Goal: Task Accomplishment & Management: Use online tool/utility

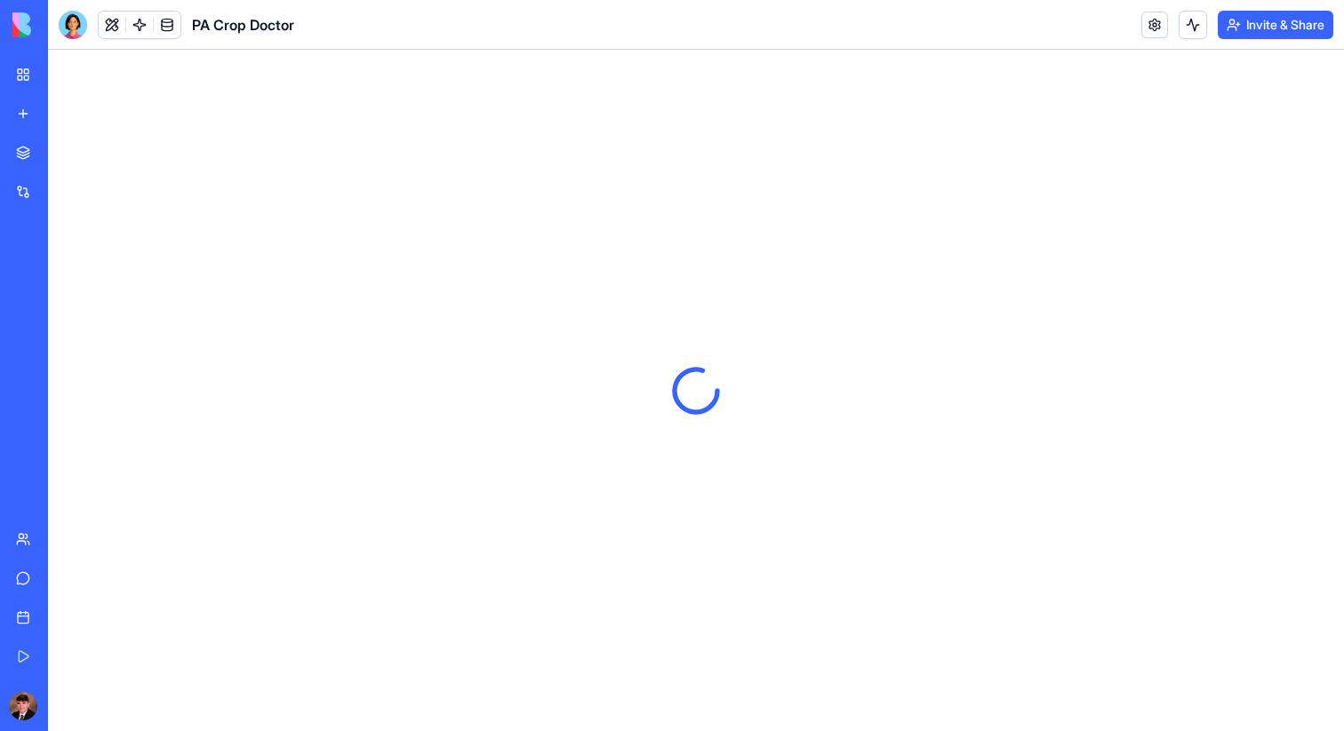
click at [26, 24] on img at bounding box center [67, 24] width 110 height 25
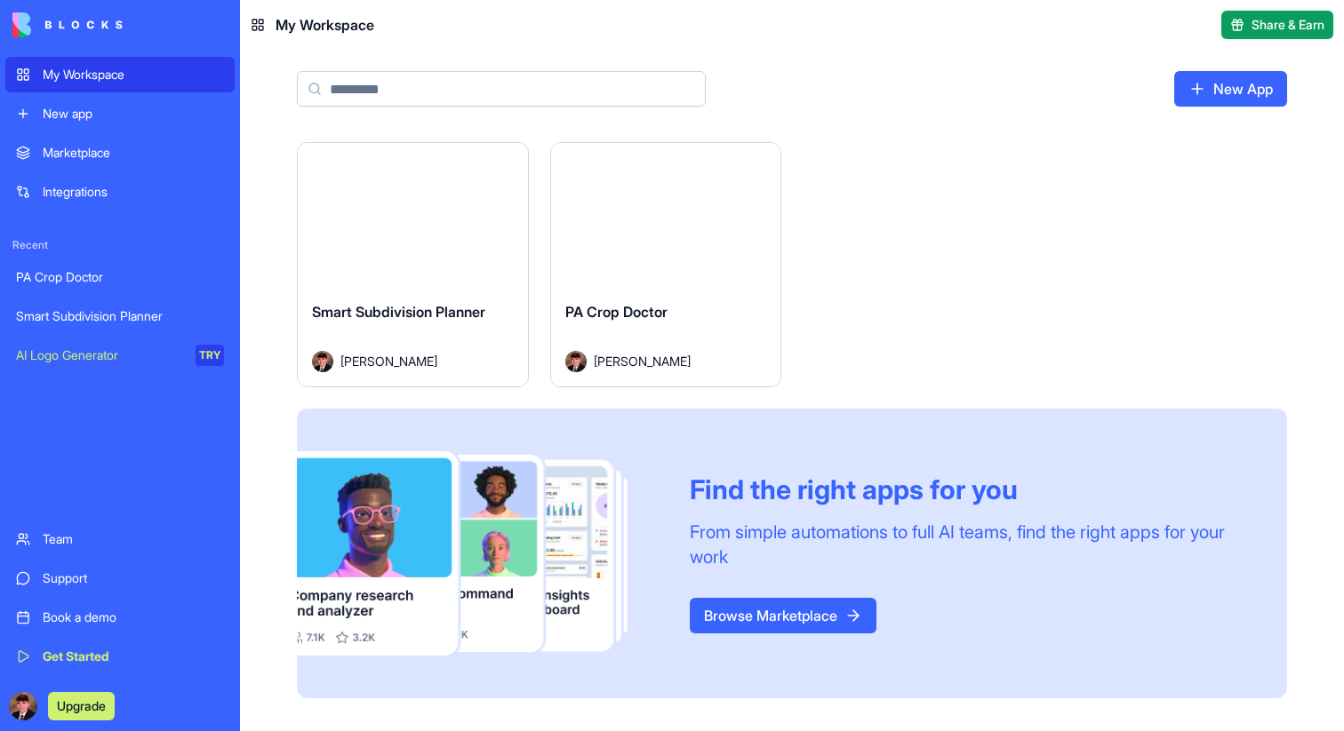
click at [94, 23] on img at bounding box center [67, 24] width 110 height 25
click at [834, 184] on div "Launch Smart Subdivision Planner [PERSON_NAME] Launch PA Crop Doctor [PERSON_NA…" at bounding box center [792, 420] width 990 height 556
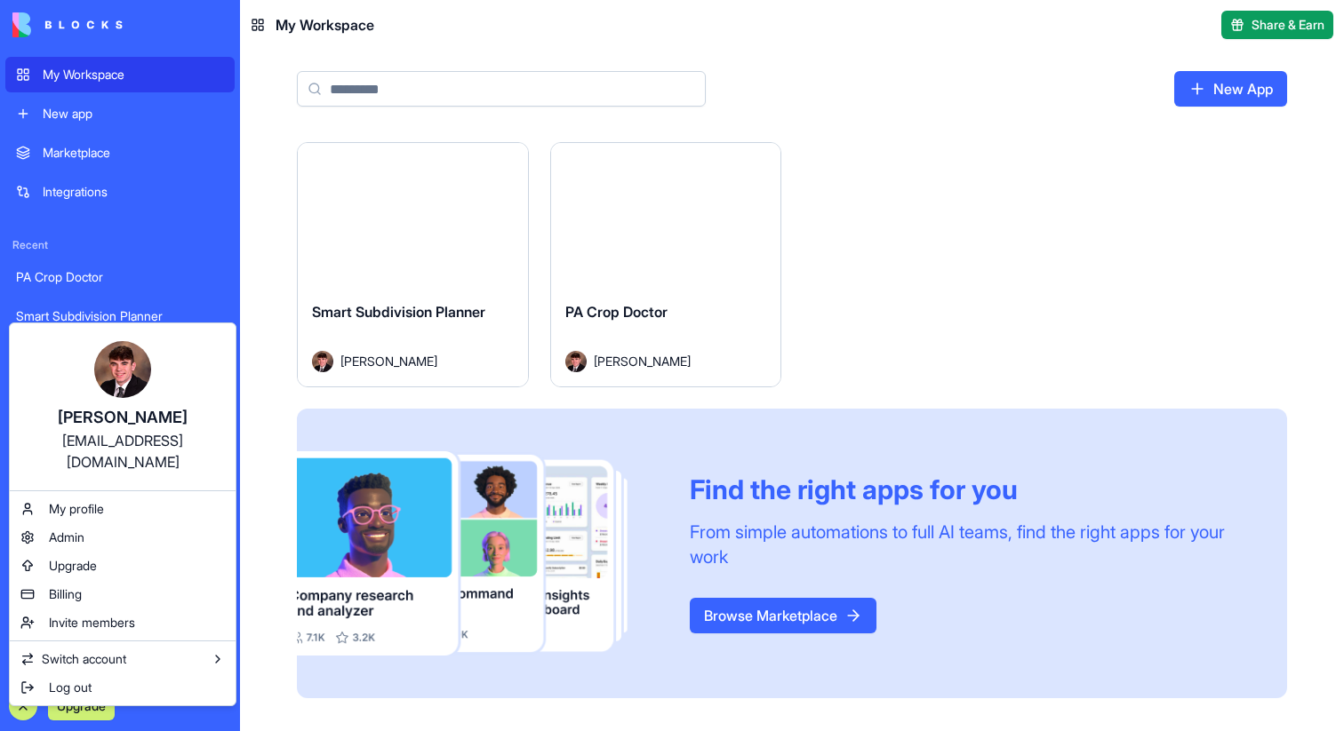
click at [279, 229] on html "My Workspace New app Marketplace Integrations Recent PA Crop Doctor Smart Subdi…" at bounding box center [672, 365] width 1344 height 731
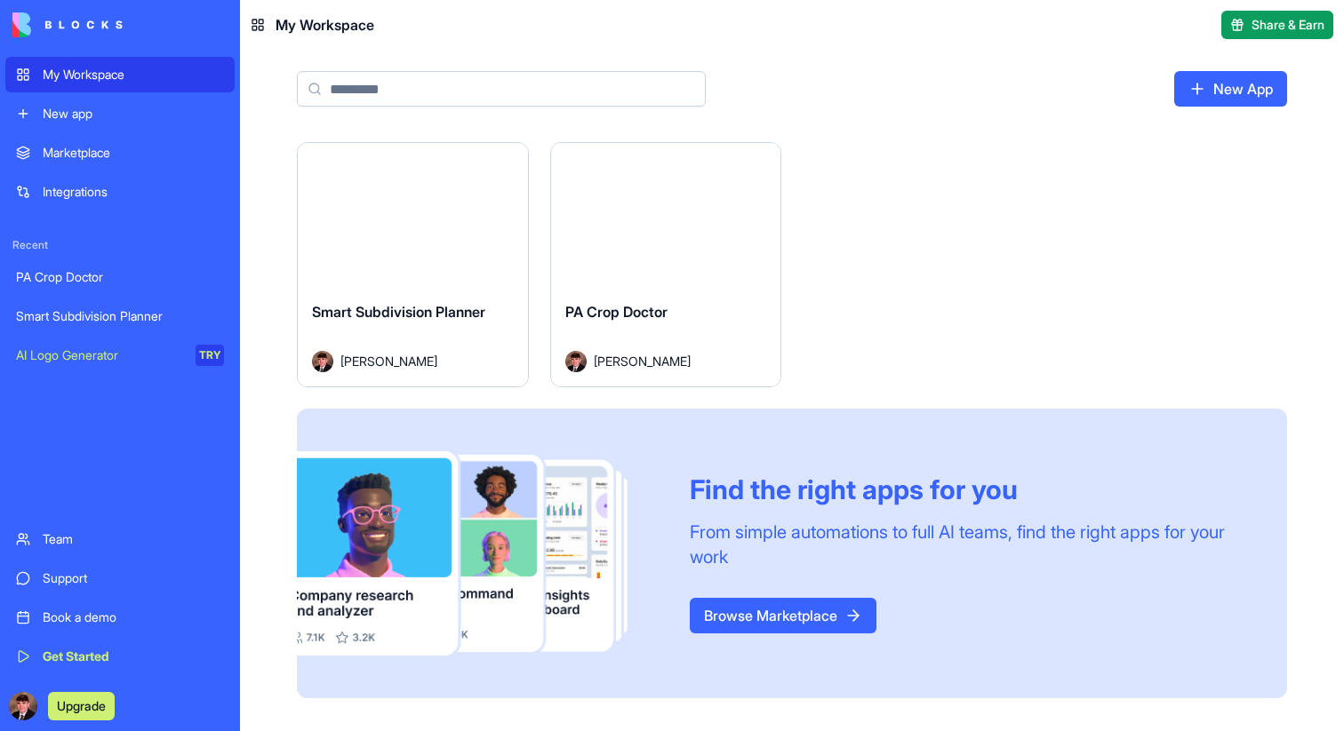
click at [33, 24] on img at bounding box center [67, 24] width 110 height 25
click at [54, 711] on button "Upgrade" at bounding box center [81, 706] width 67 height 28
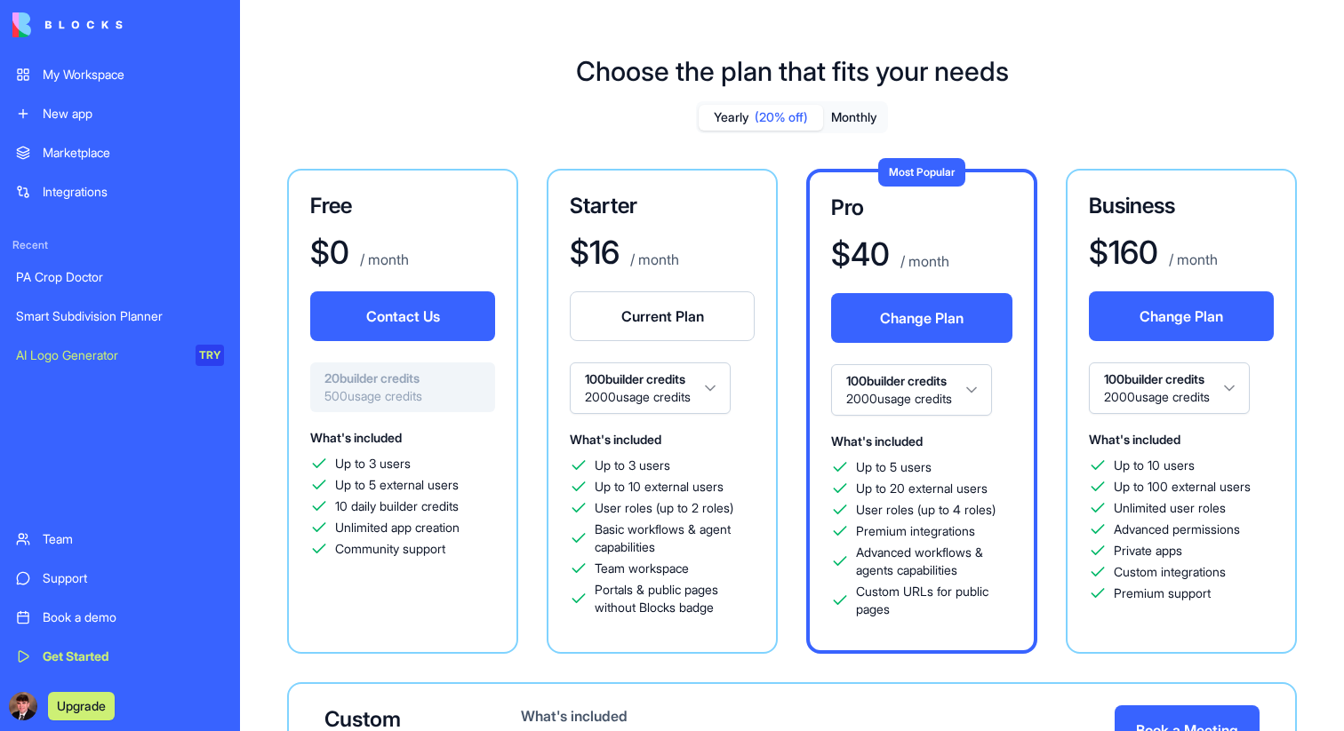
click at [1, 716] on div "My Workspace New app Marketplace Integrations Recent PA Crop Doctor Smart Subdi…" at bounding box center [120, 365] width 240 height 731
click at [89, 113] on div "New app" at bounding box center [133, 114] width 181 height 18
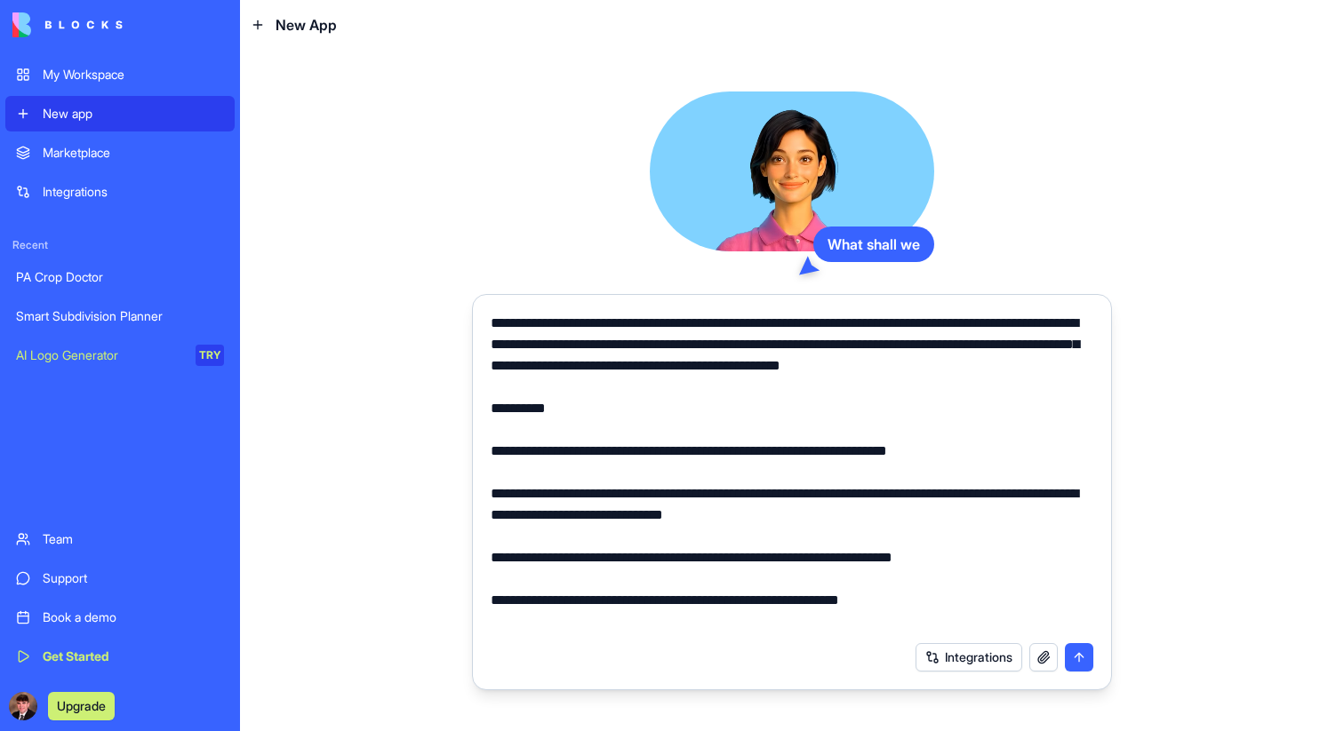
scroll to position [6183, 0]
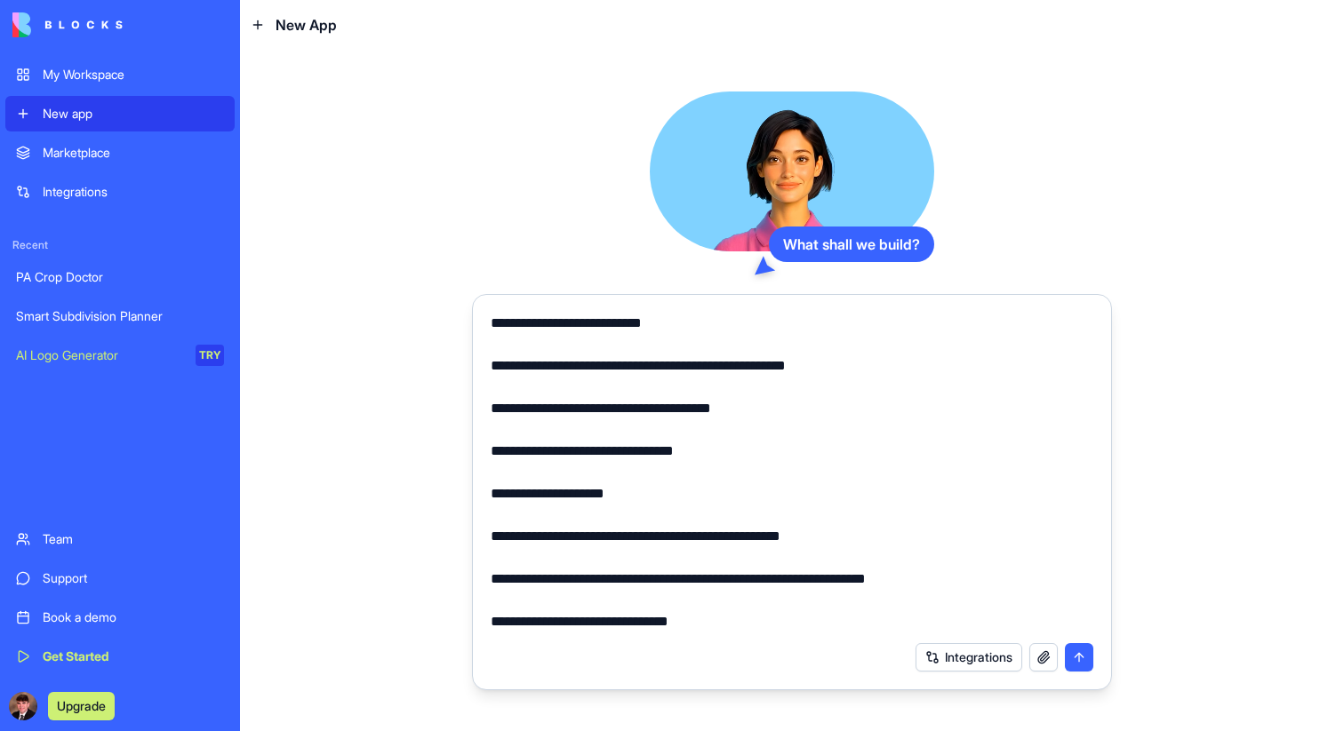
type textarea "**********"
click at [1082, 659] on button "submit" at bounding box center [1079, 657] width 28 height 28
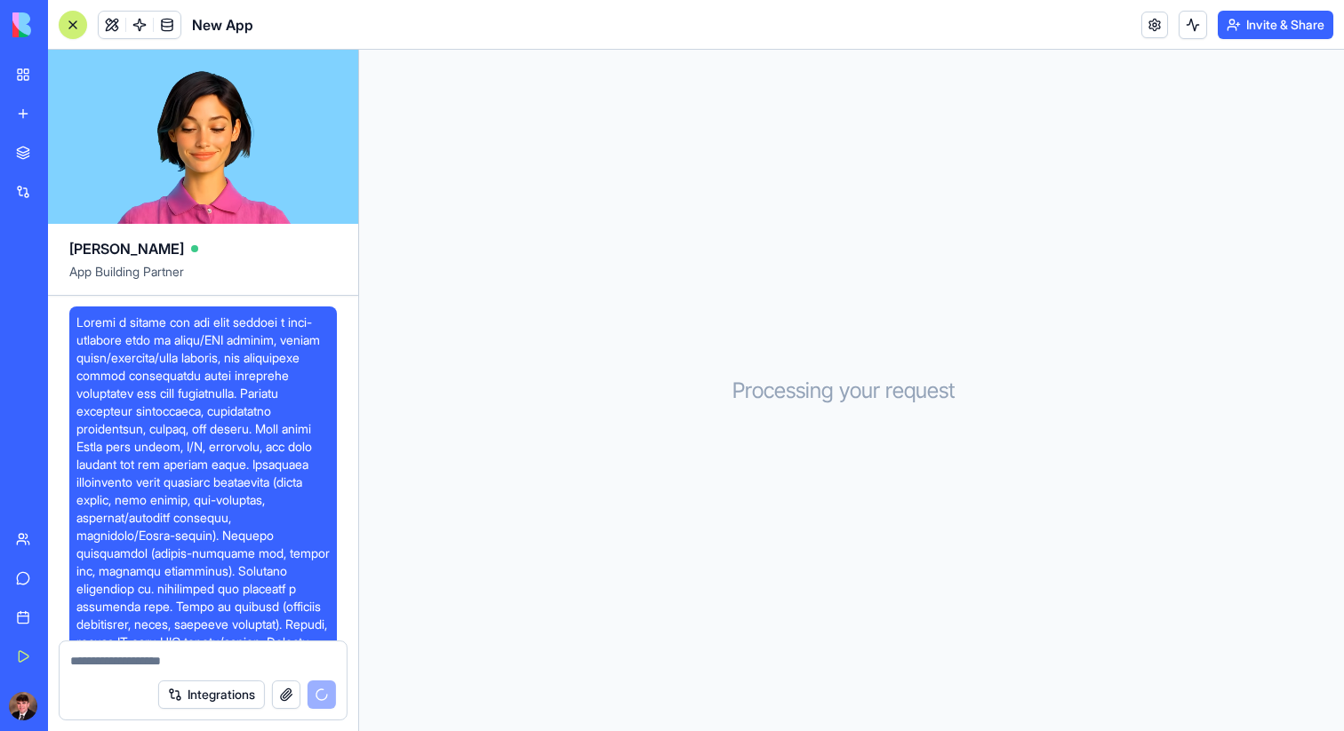
scroll to position [3701, 0]
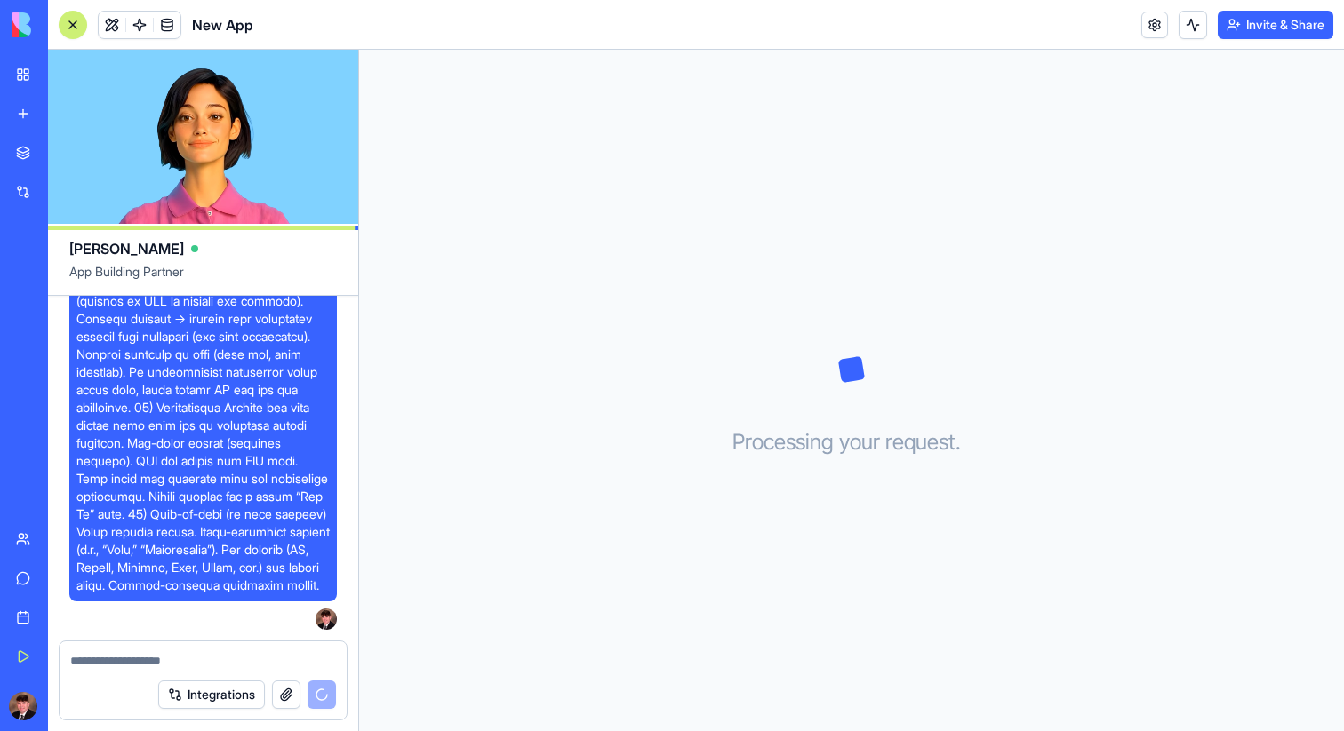
click at [1141, 39] on header "New App Invite & Share" at bounding box center [696, 25] width 1296 height 50
click at [1153, 31] on body "My Workspace New app Marketplace Integrations Recent PA Crop Doctor Smart Subdi…" at bounding box center [672, 365] width 1344 height 731
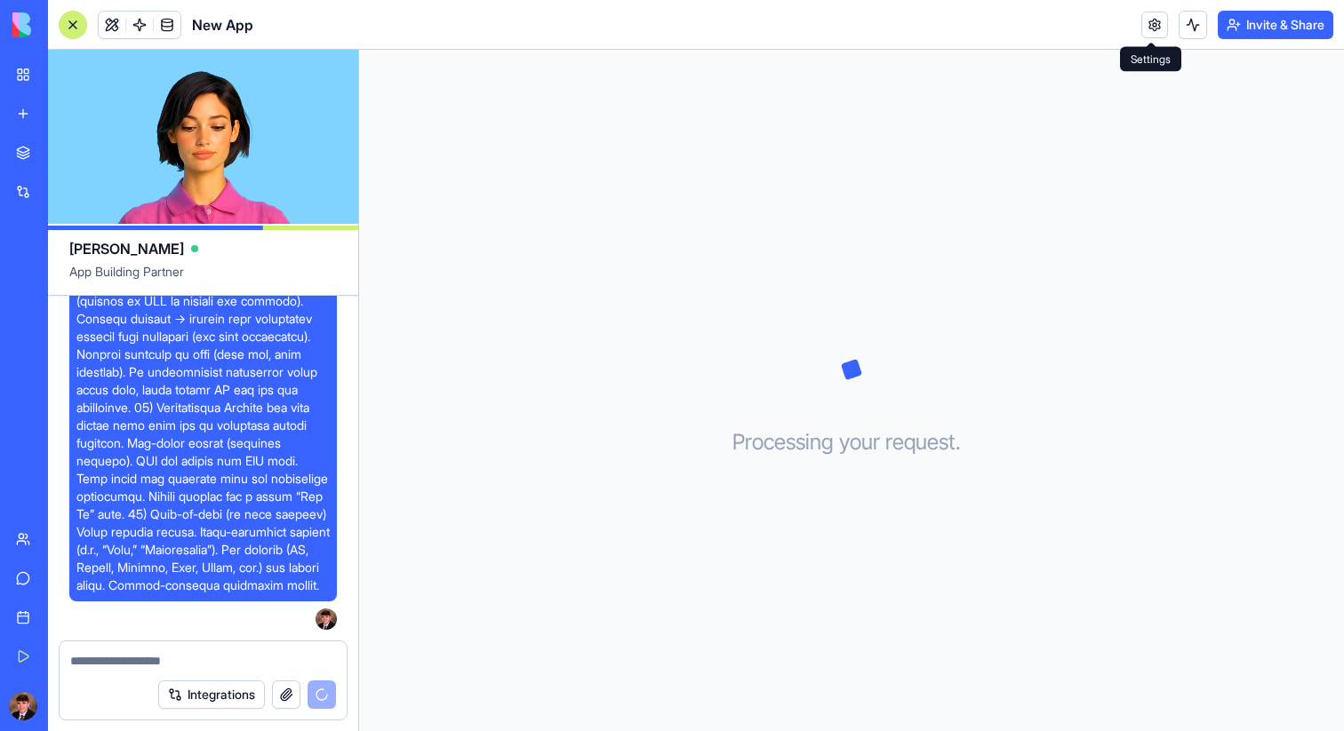
click at [1154, 30] on link at bounding box center [1154, 25] width 27 height 27
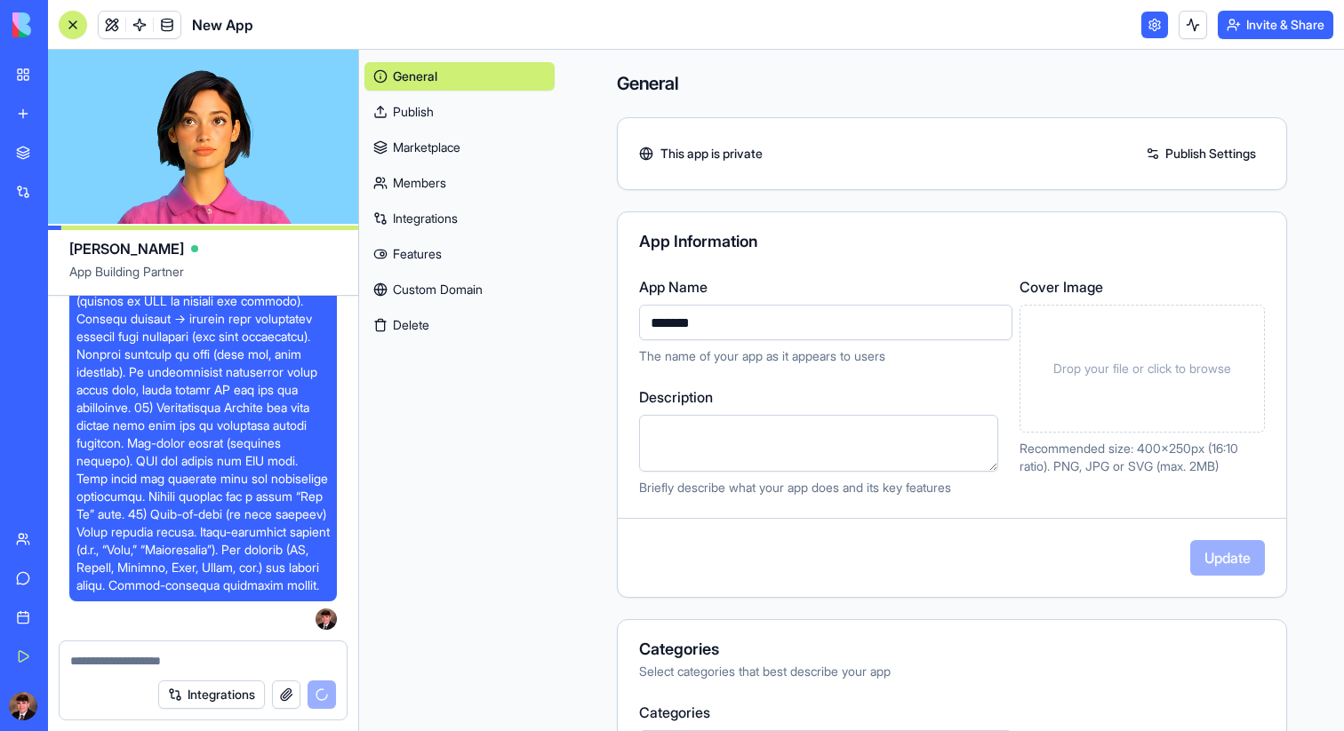
click at [1151, 27] on link at bounding box center [1154, 25] width 27 height 27
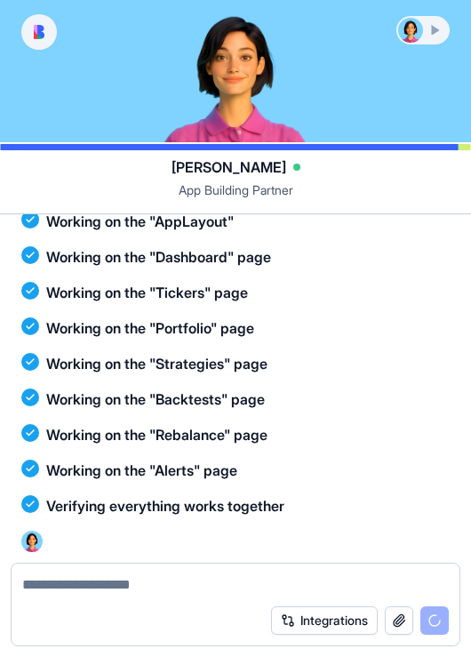
click at [384, 406] on div "Working on the "Backtests" page" at bounding box center [235, 398] width 428 height 21
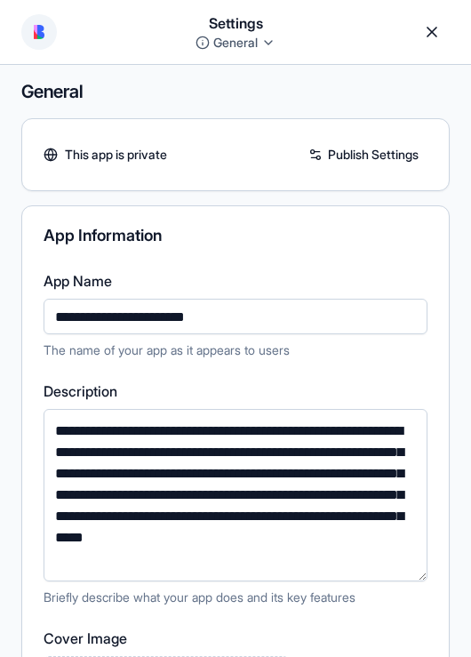
click at [435, 36] on link at bounding box center [432, 32] width 36 height 36
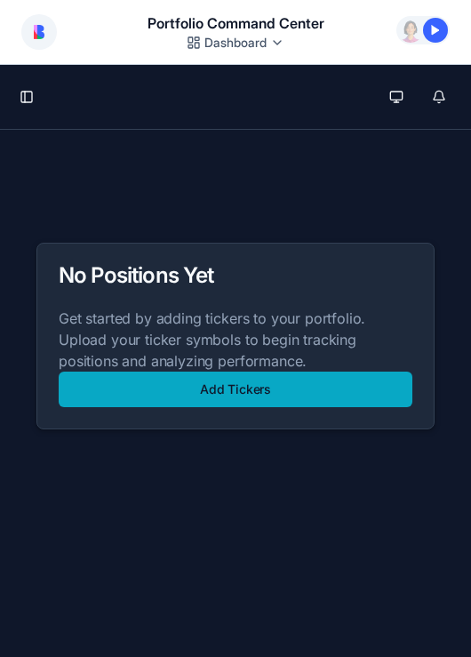
click at [241, 393] on button "Add Tickers" at bounding box center [236, 390] width 354 height 36
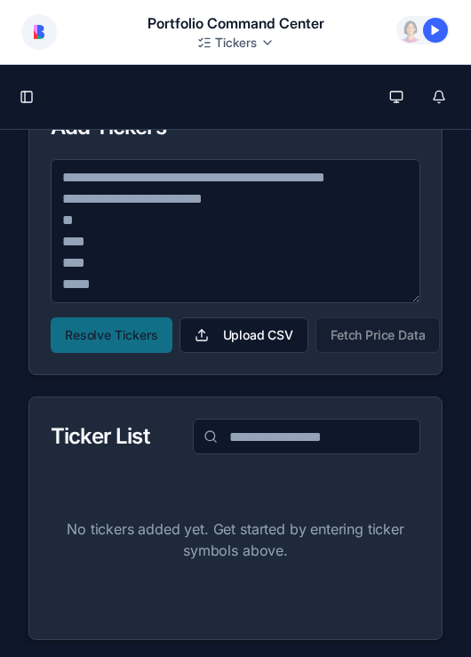
scroll to position [157, 0]
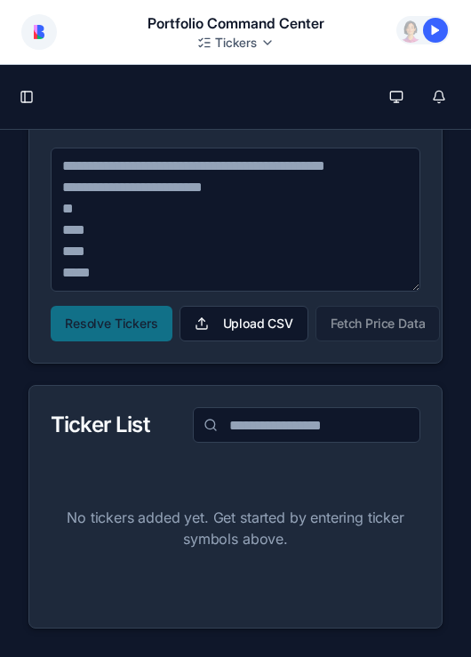
click at [252, 266] on textarea at bounding box center [236, 220] width 370 height 144
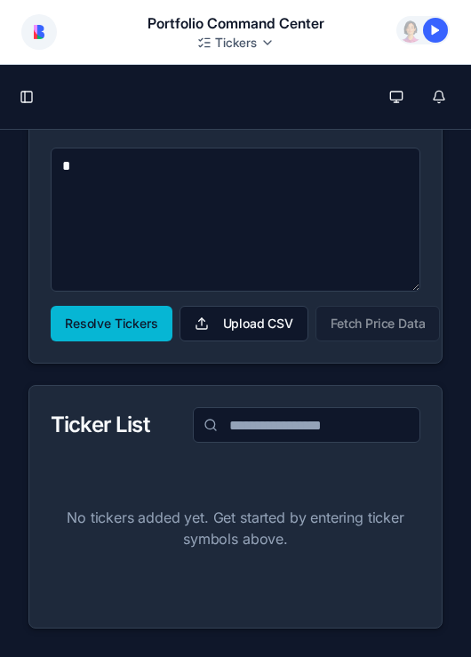
scroll to position [0, 0]
type textarea "****"
click at [138, 319] on button "Resolve Tickers" at bounding box center [112, 324] width 122 height 36
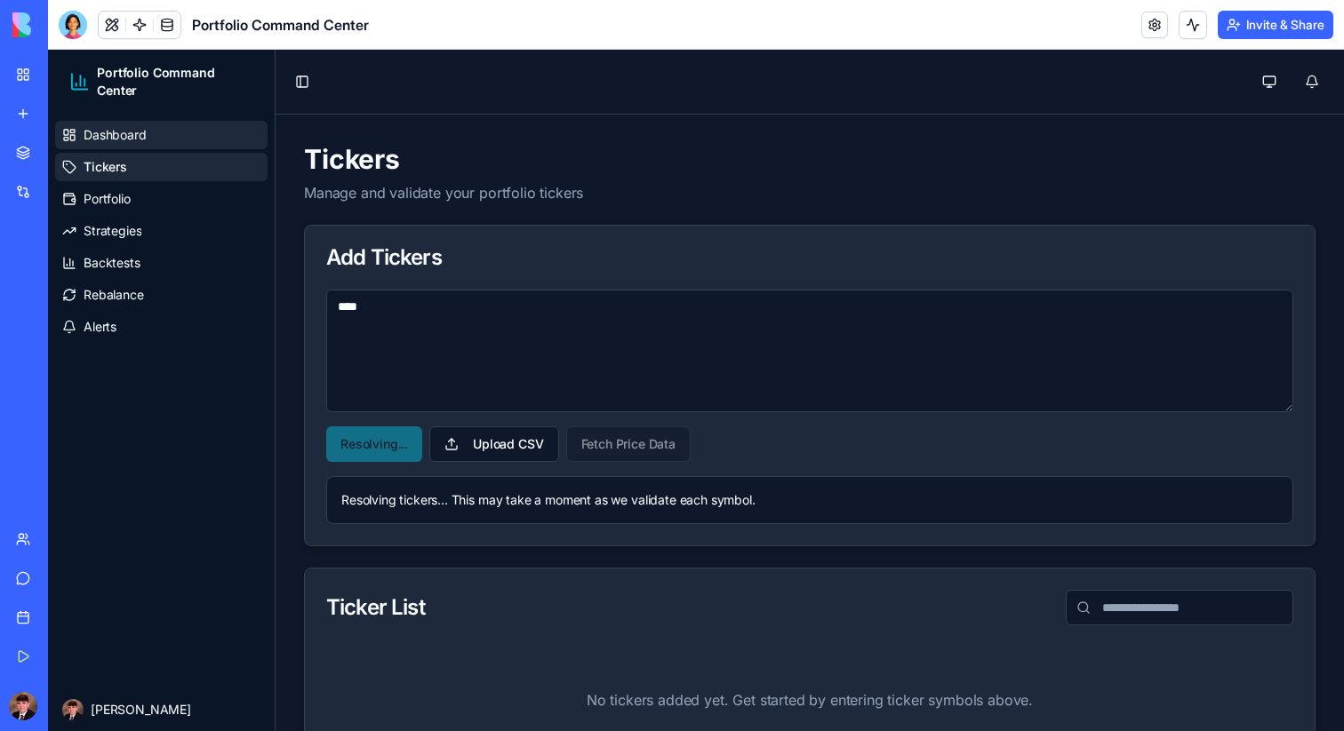
click at [161, 131] on link "Dashboard" at bounding box center [161, 135] width 212 height 28
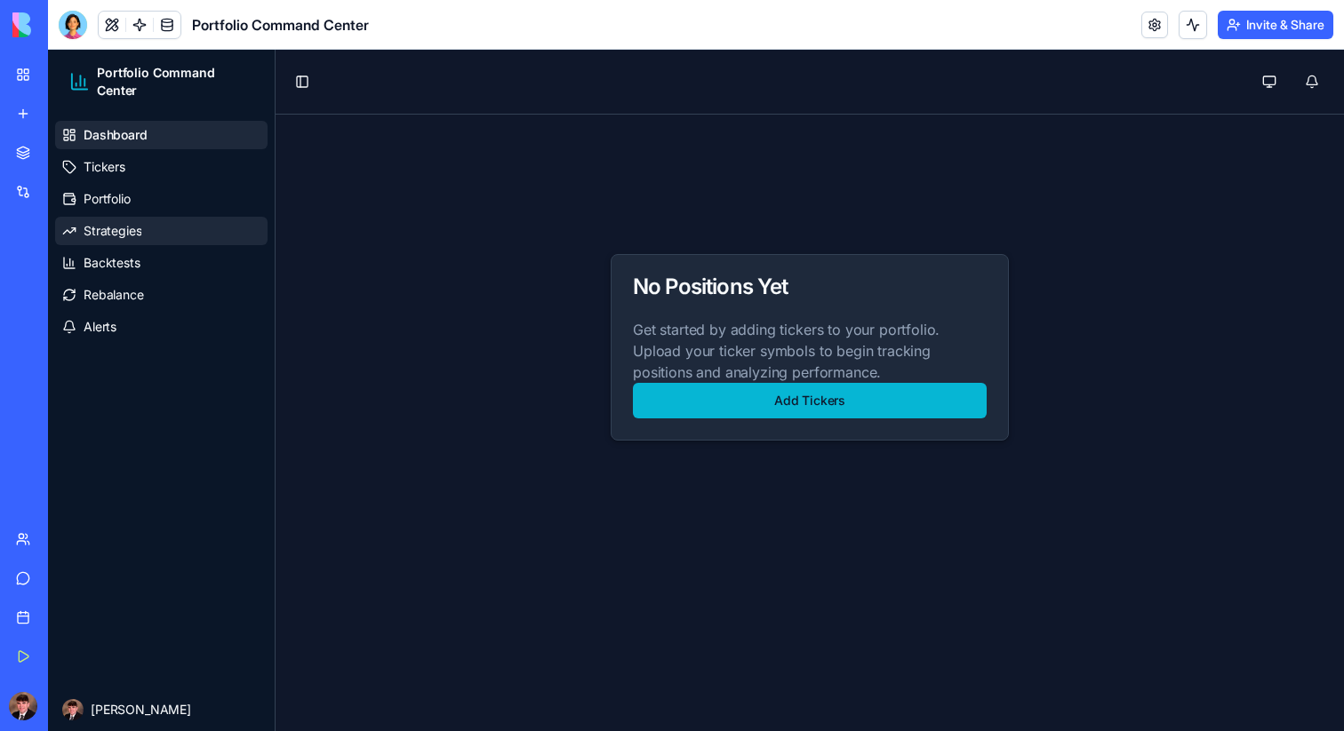
click at [124, 229] on span "Strategies" at bounding box center [113, 231] width 58 height 18
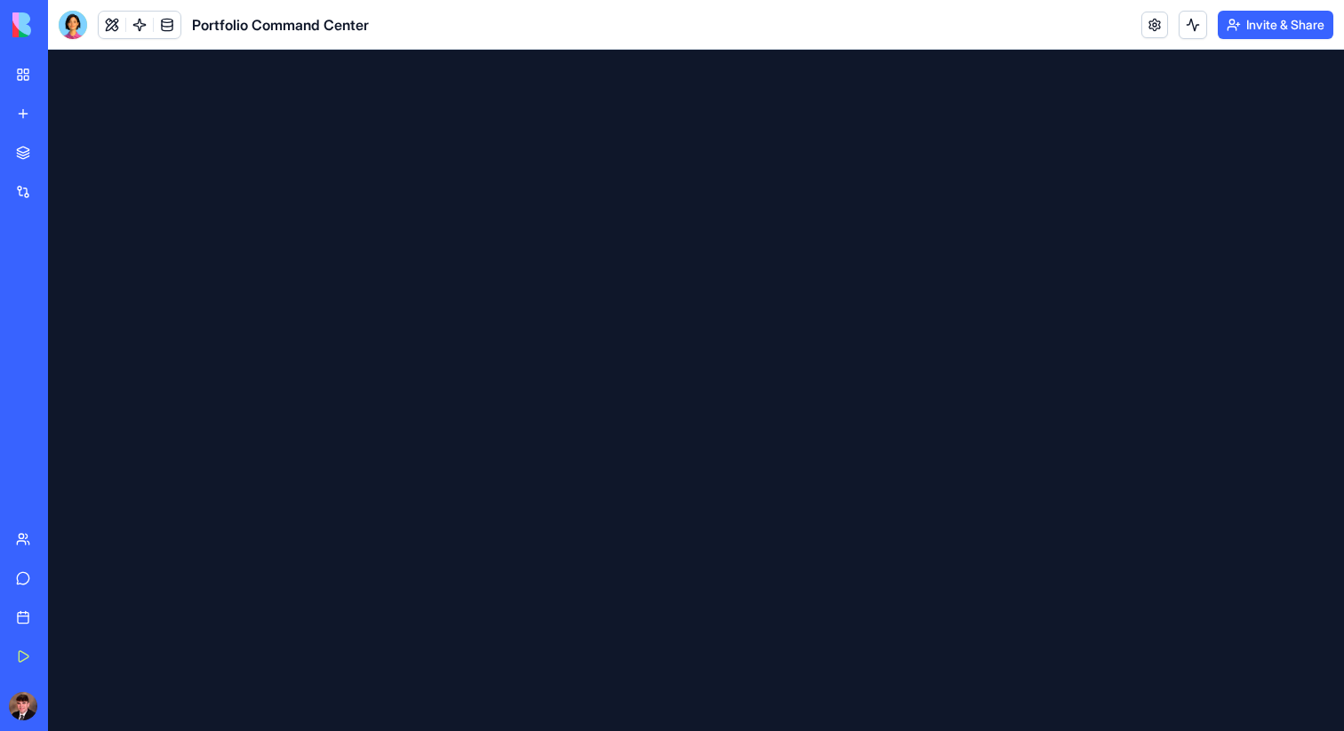
click at [937, 50] on html at bounding box center [696, 50] width 1296 height 0
click at [1146, 26] on link at bounding box center [1154, 25] width 27 height 27
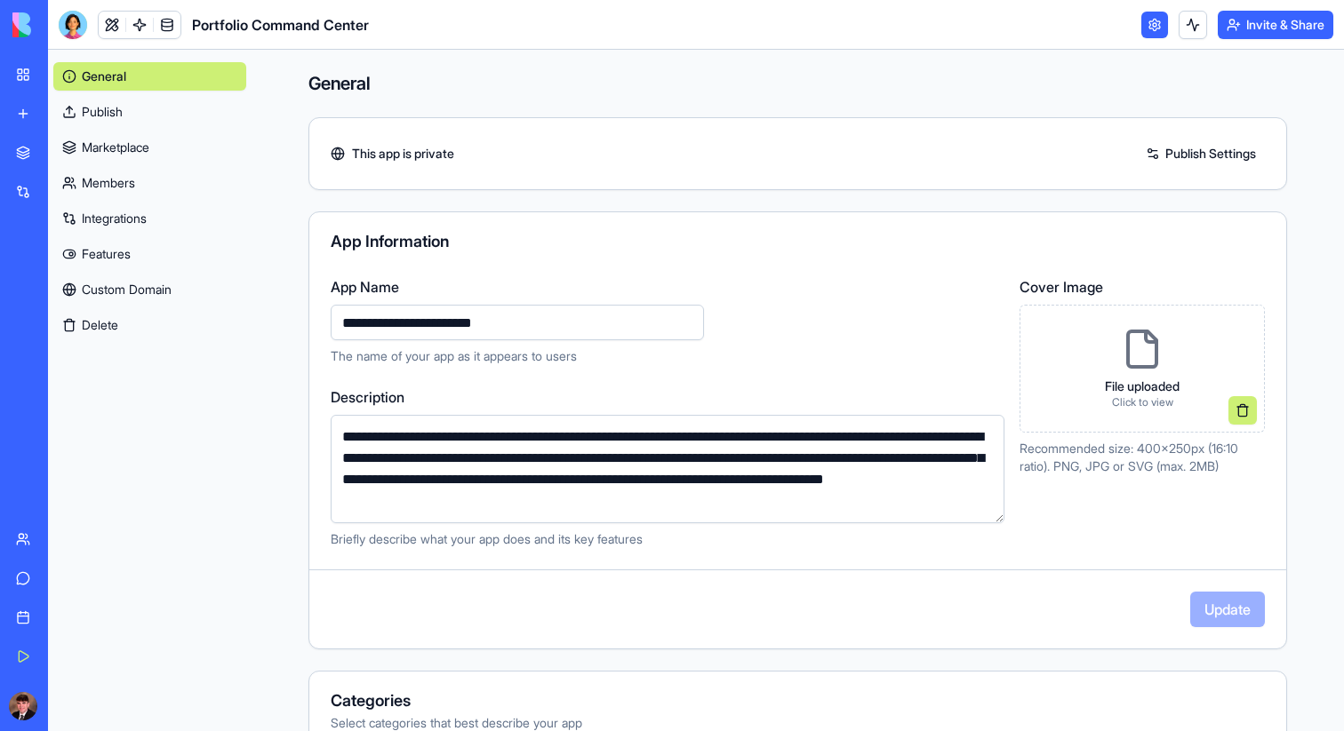
click at [1147, 26] on link at bounding box center [1154, 25] width 27 height 27
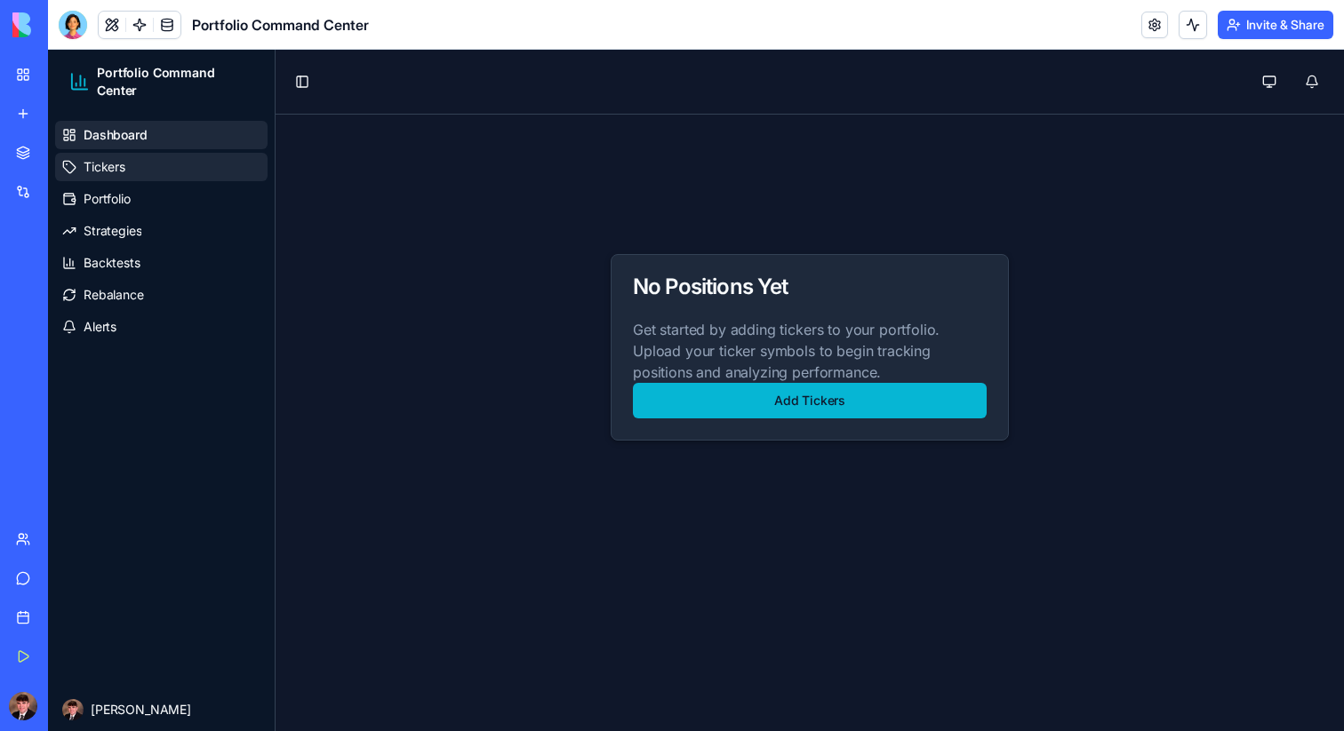
click at [129, 164] on link "Tickers" at bounding box center [161, 167] width 212 height 28
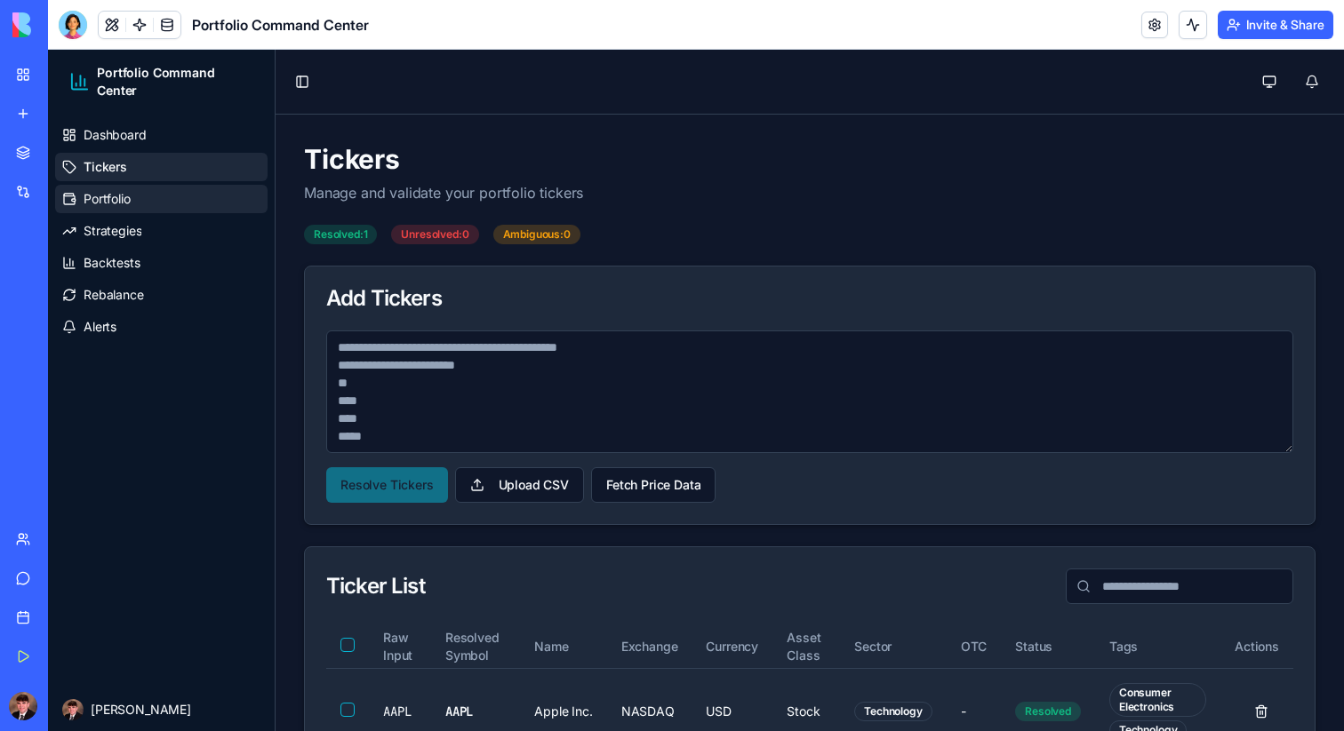
click at [132, 206] on link "Portfolio" at bounding box center [161, 199] width 212 height 28
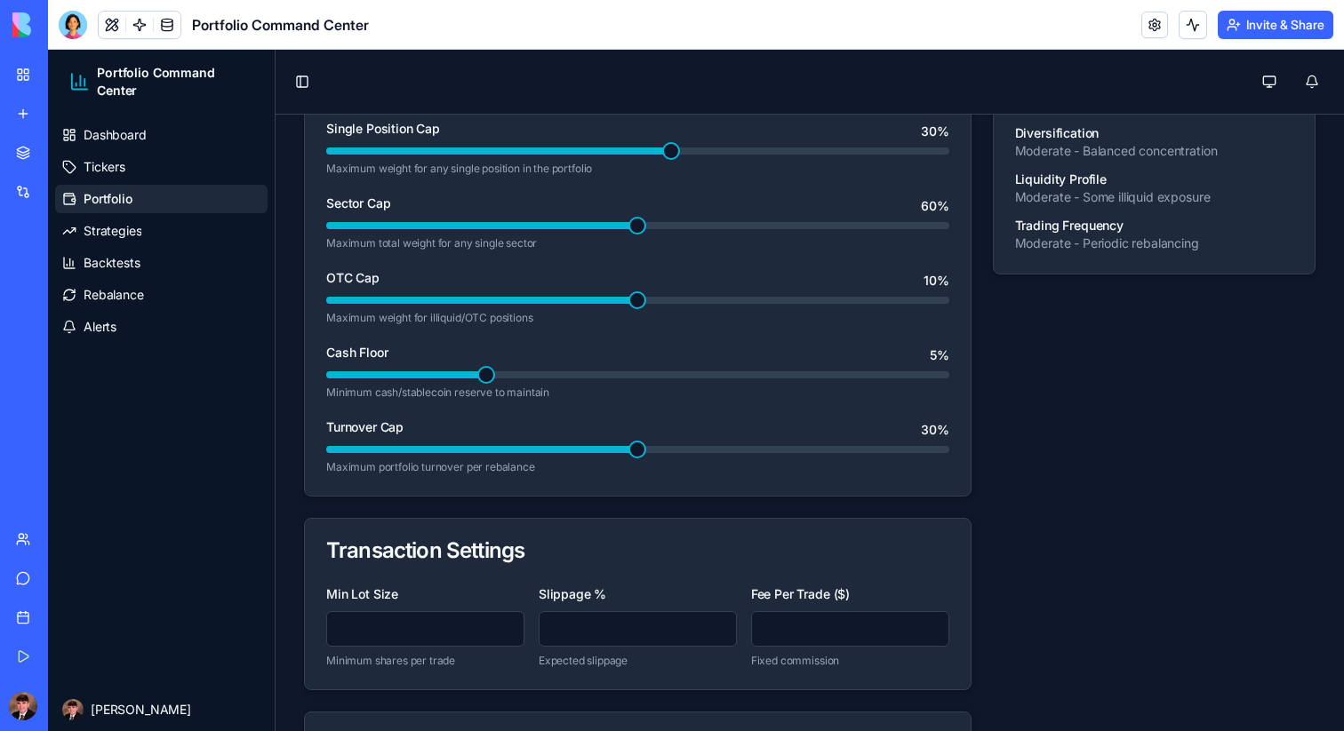
scroll to position [493, 0]
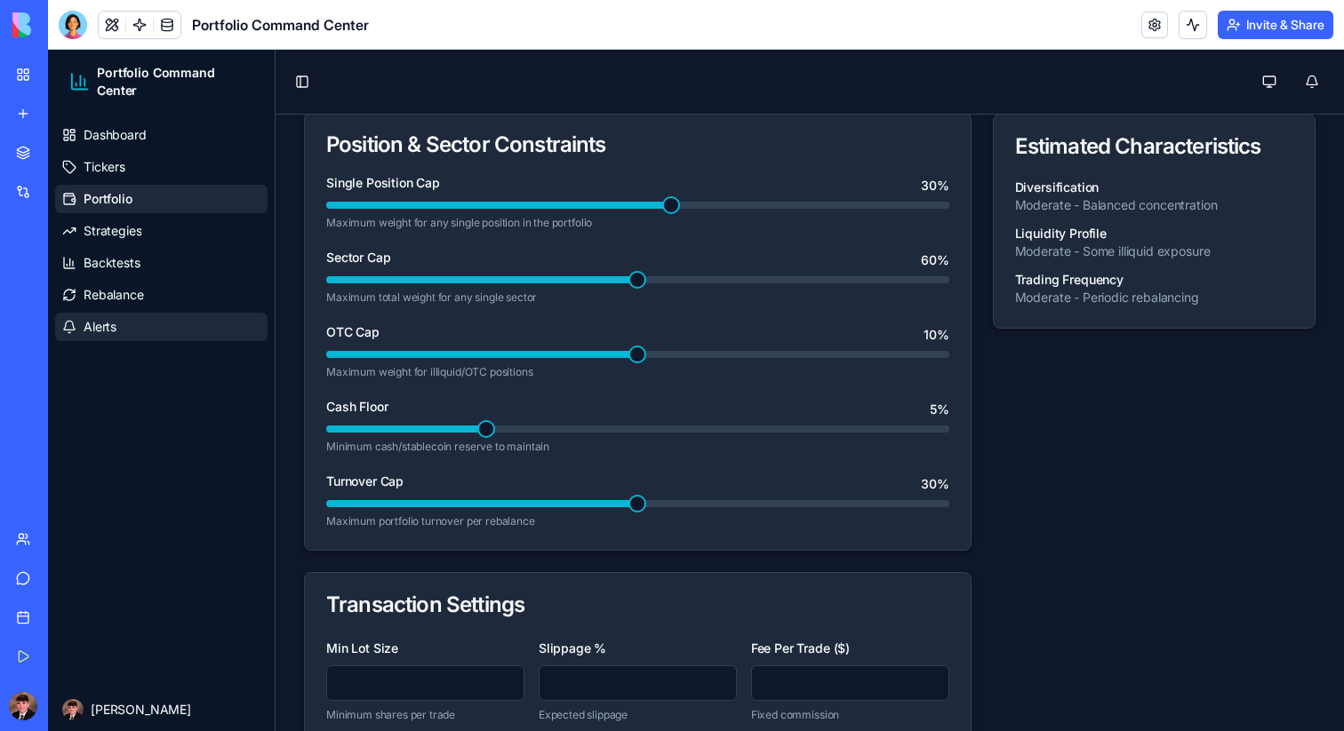
click at [150, 332] on link "Alerts" at bounding box center [161, 327] width 212 height 28
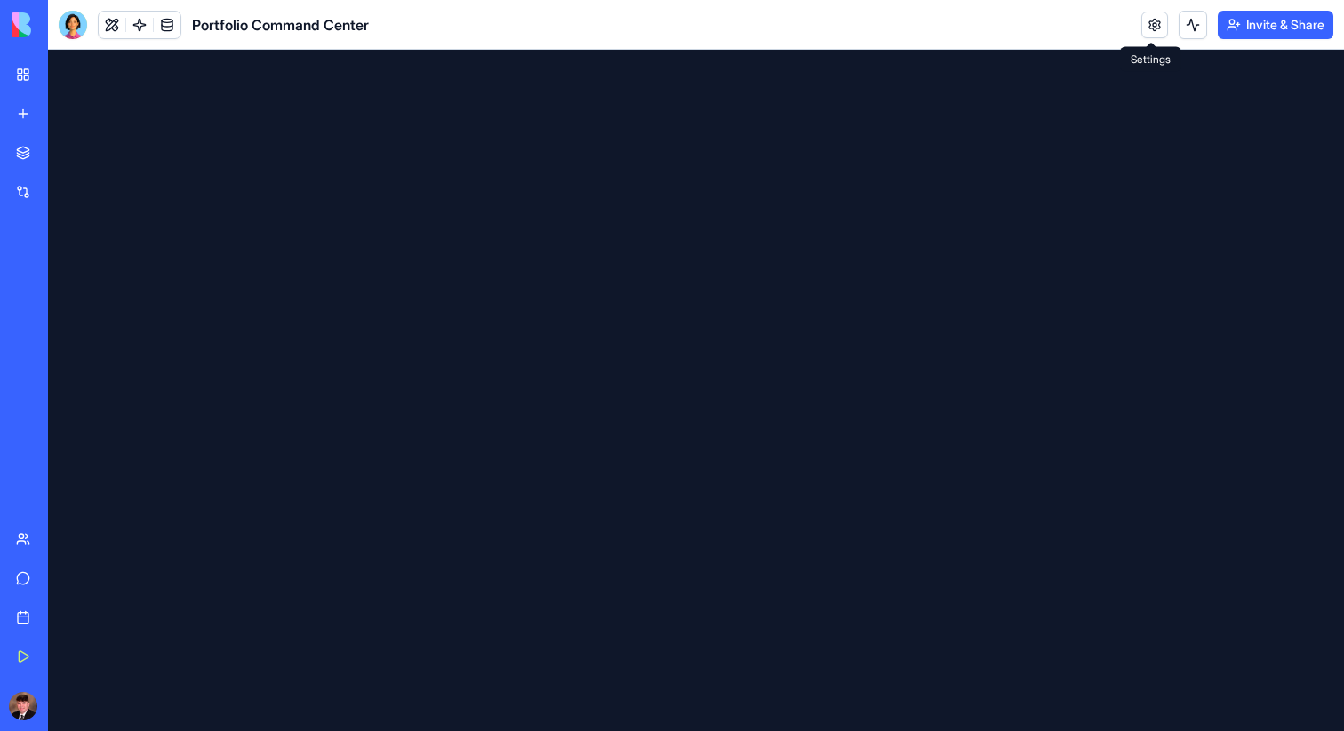
click at [1149, 16] on link at bounding box center [1154, 25] width 27 height 27
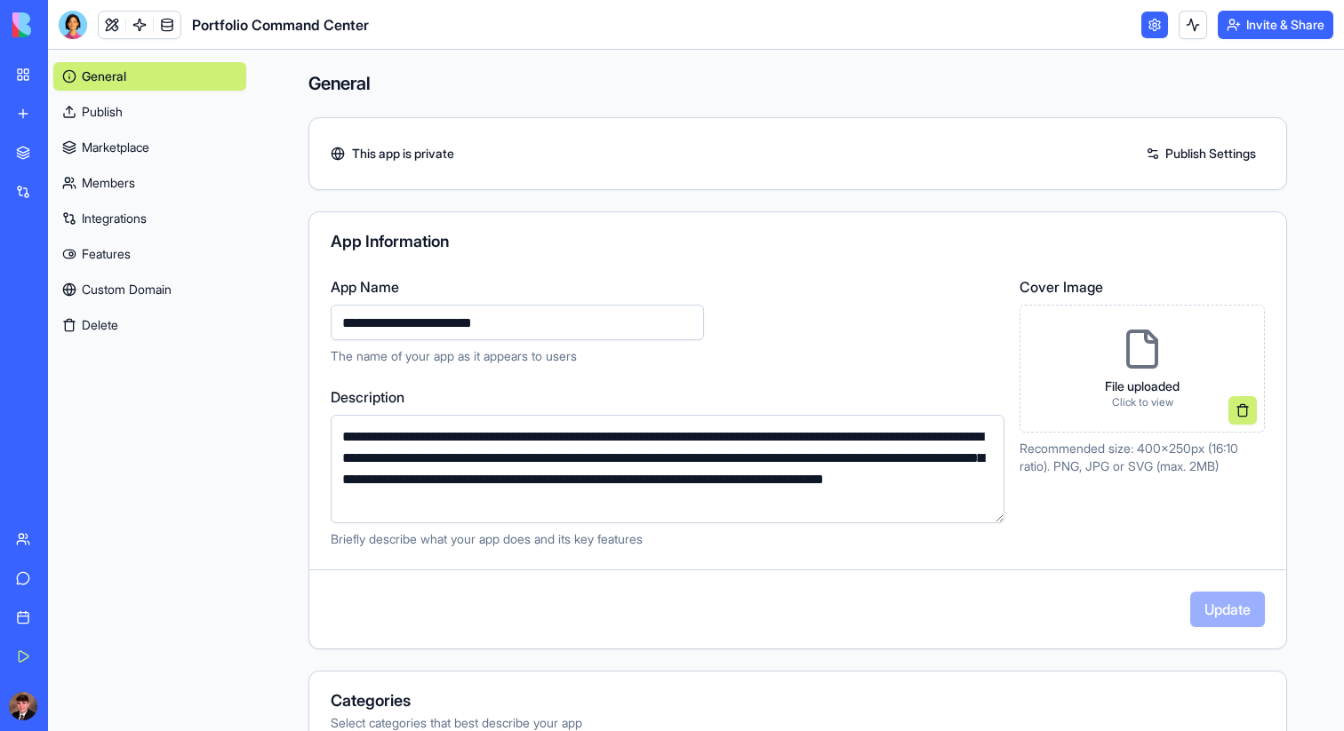
click at [1156, 28] on link at bounding box center [1154, 25] width 27 height 27
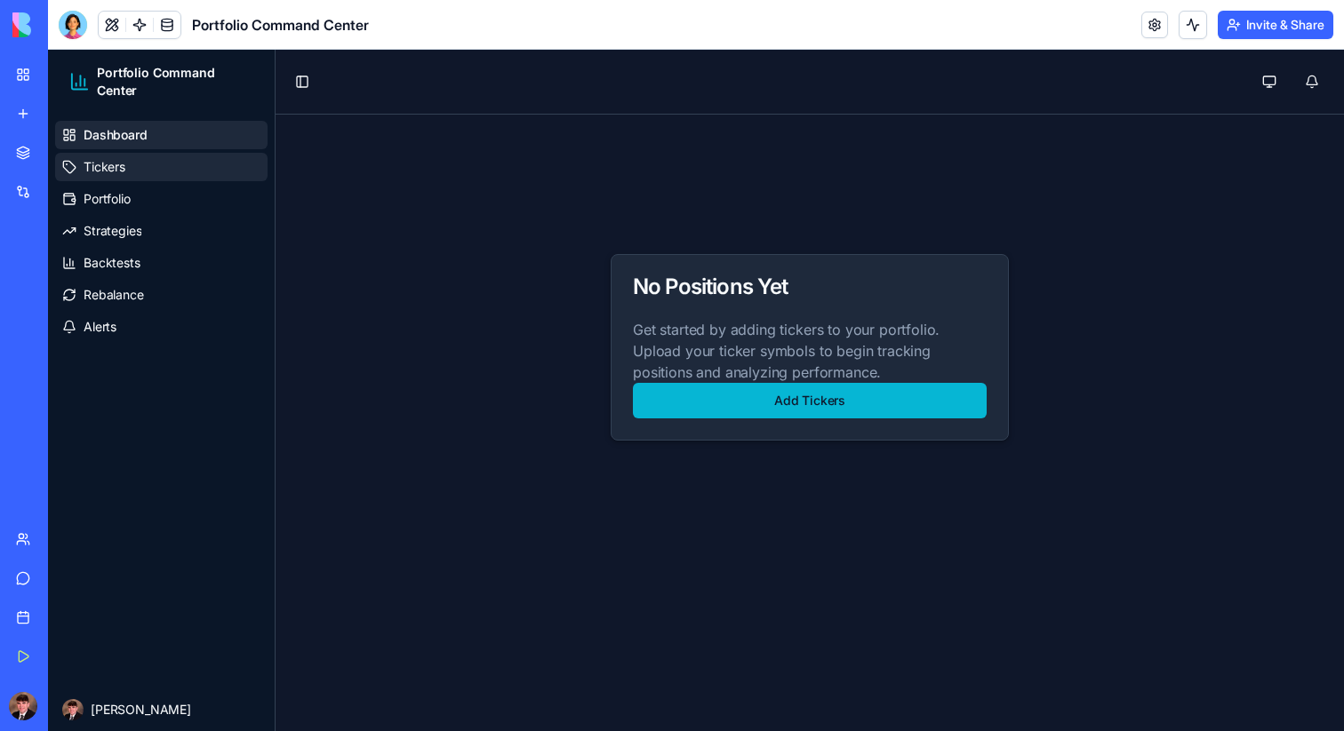
click at [126, 178] on link "Tickers" at bounding box center [161, 167] width 212 height 28
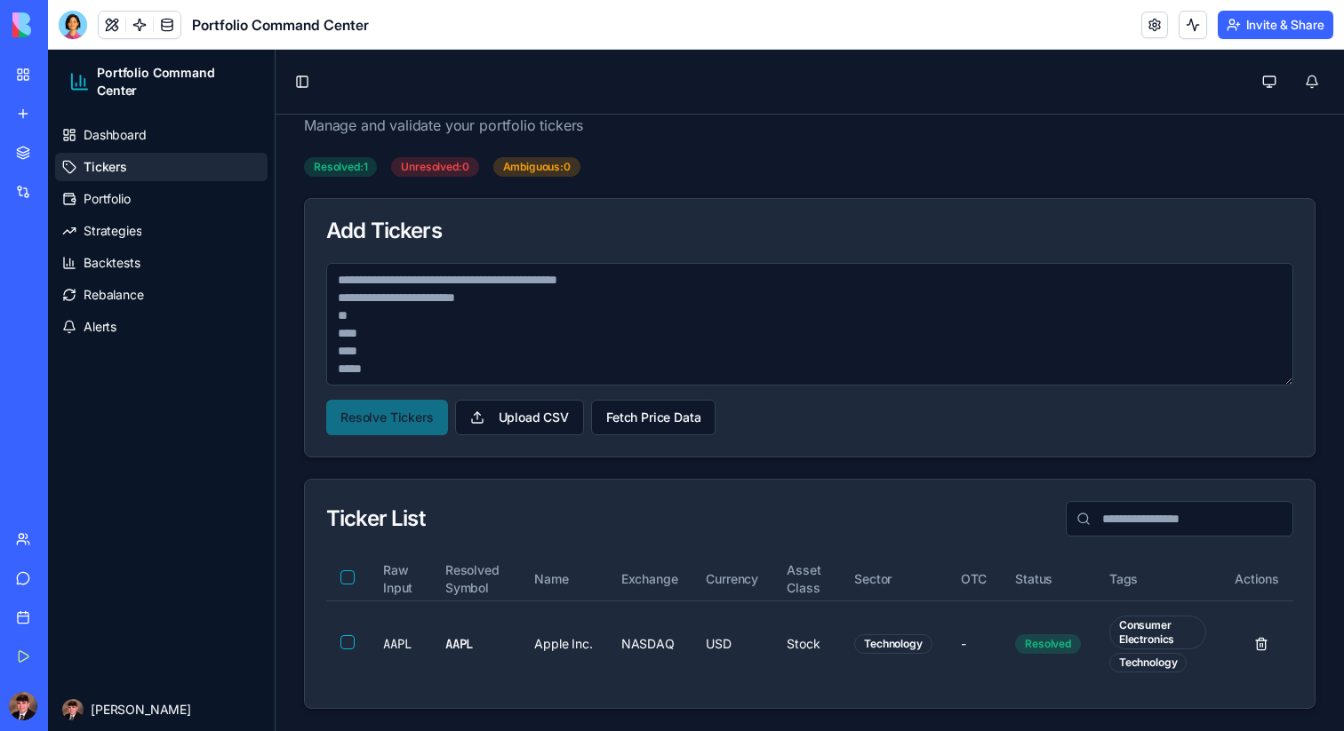
scroll to position [73, 0]
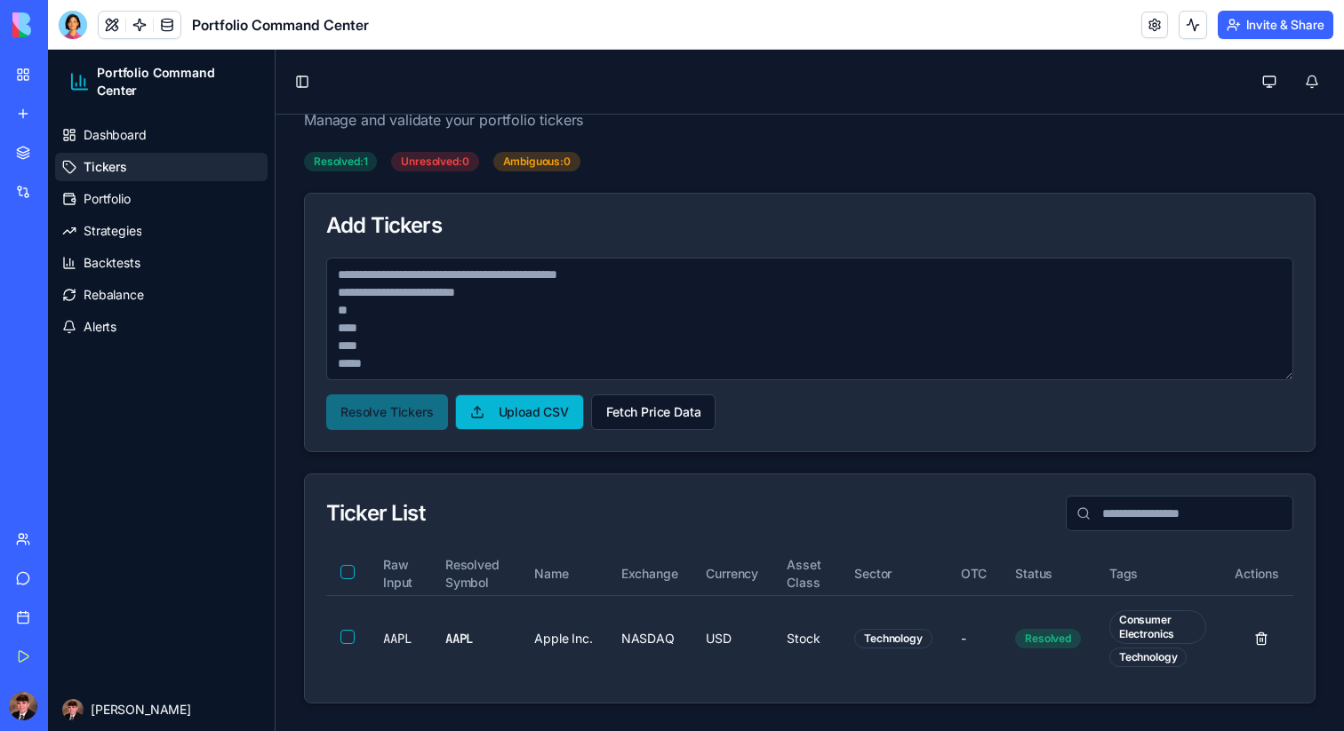
click at [485, 411] on label "Upload CSV" at bounding box center [519, 413] width 129 height 36
click at [48, 50] on input "Upload CSV" at bounding box center [48, 50] width 0 height 0
click at [548, 419] on label "Upload CSV" at bounding box center [519, 413] width 129 height 36
click at [48, 50] on input "Upload CSV" at bounding box center [48, 50] width 0 height 0
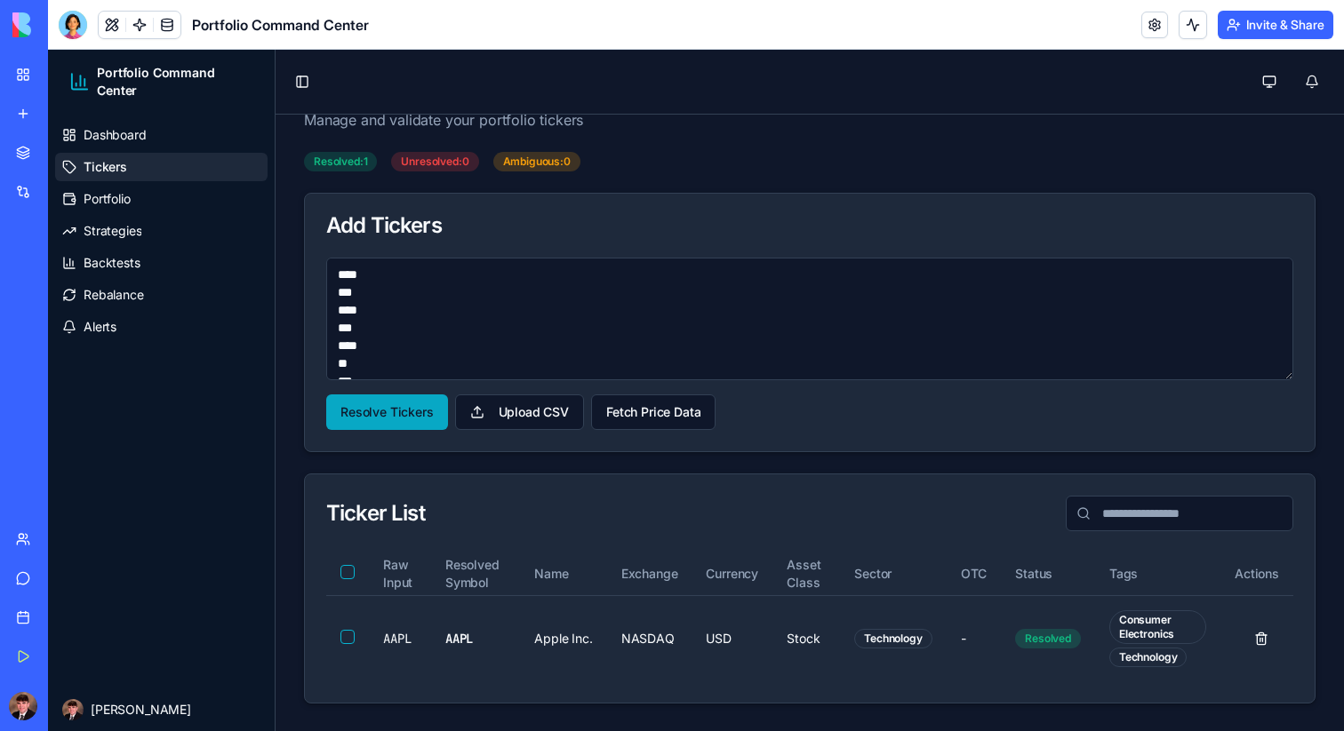
click at [378, 406] on button "Resolve Tickers" at bounding box center [387, 413] width 122 height 36
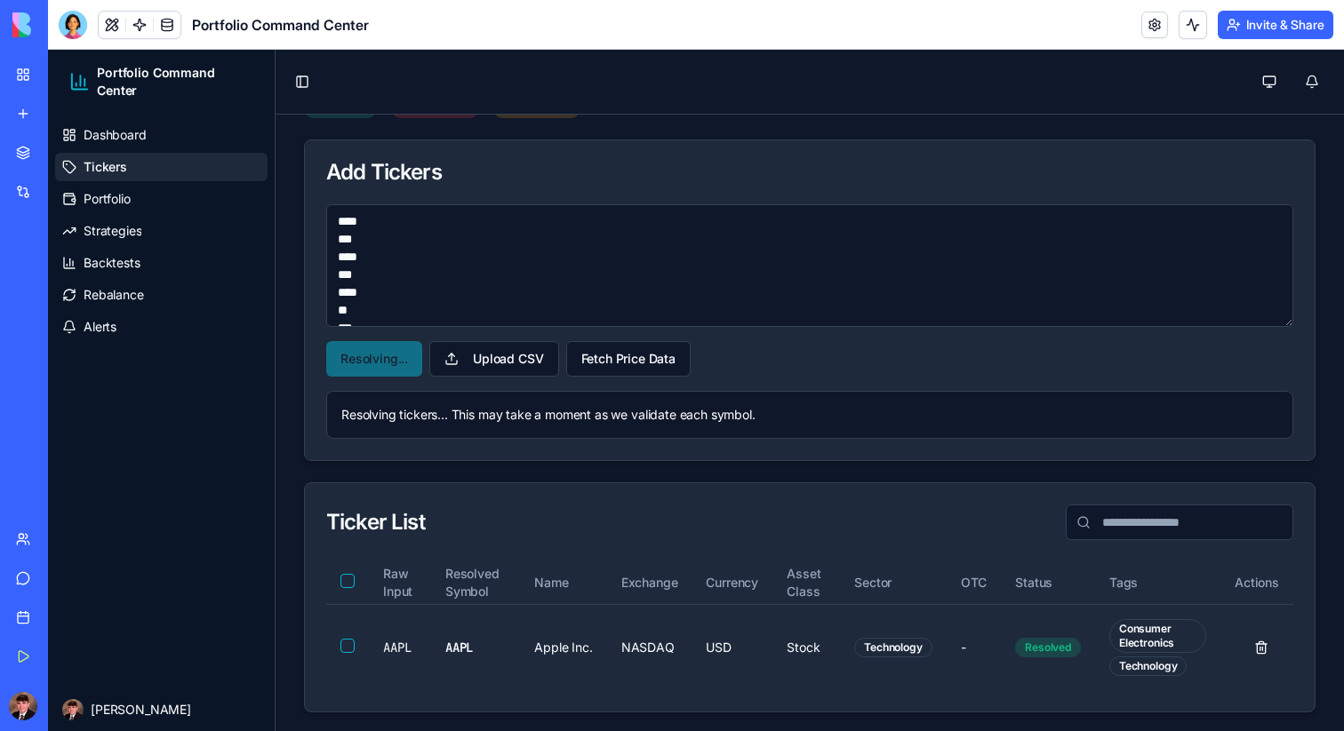
scroll to position [135, 0]
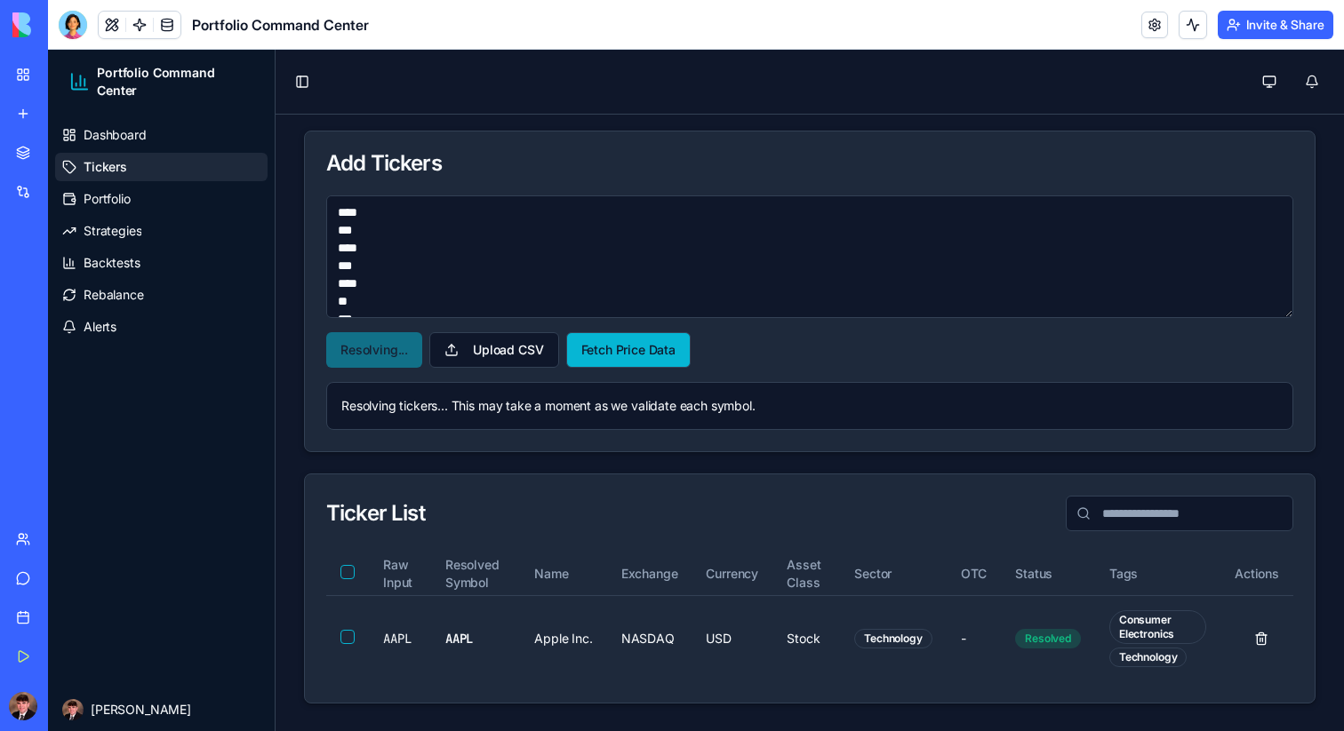
click at [636, 347] on button "Fetch Price Data" at bounding box center [628, 350] width 124 height 36
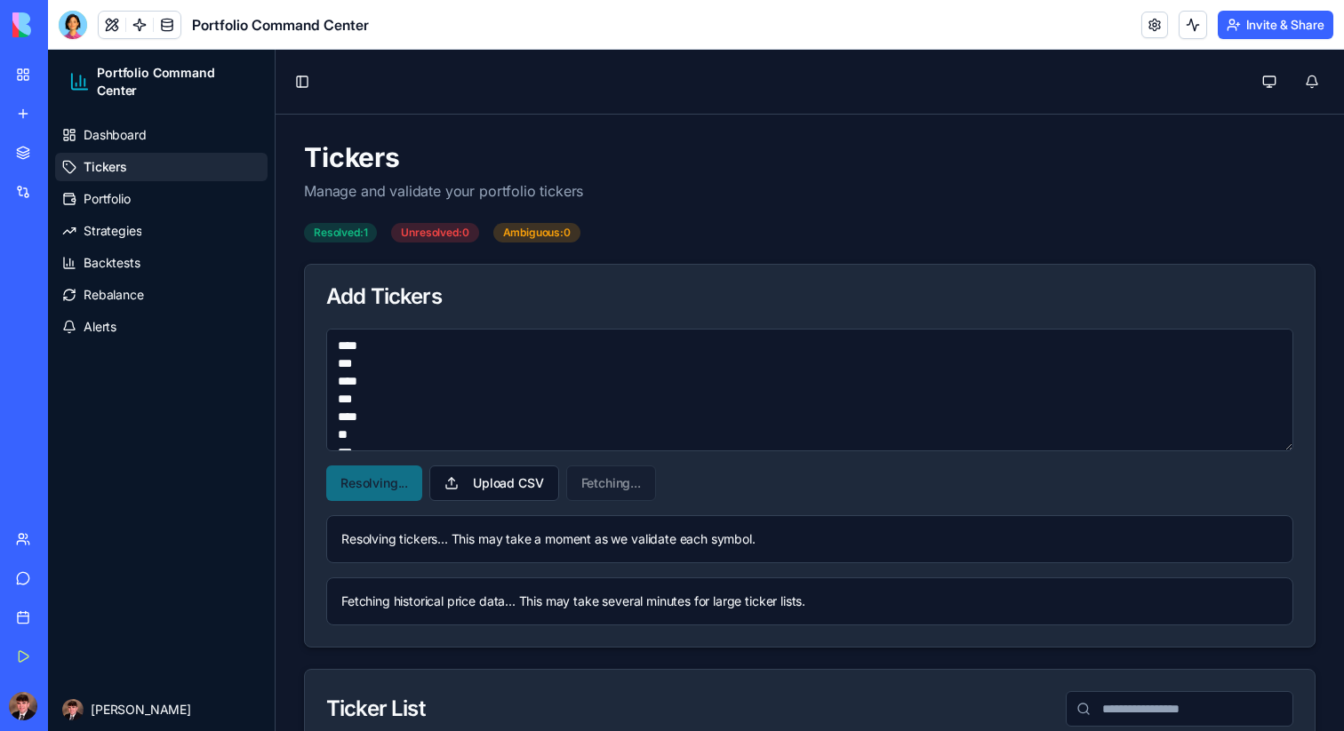
scroll to position [0, 0]
type textarea "**********"
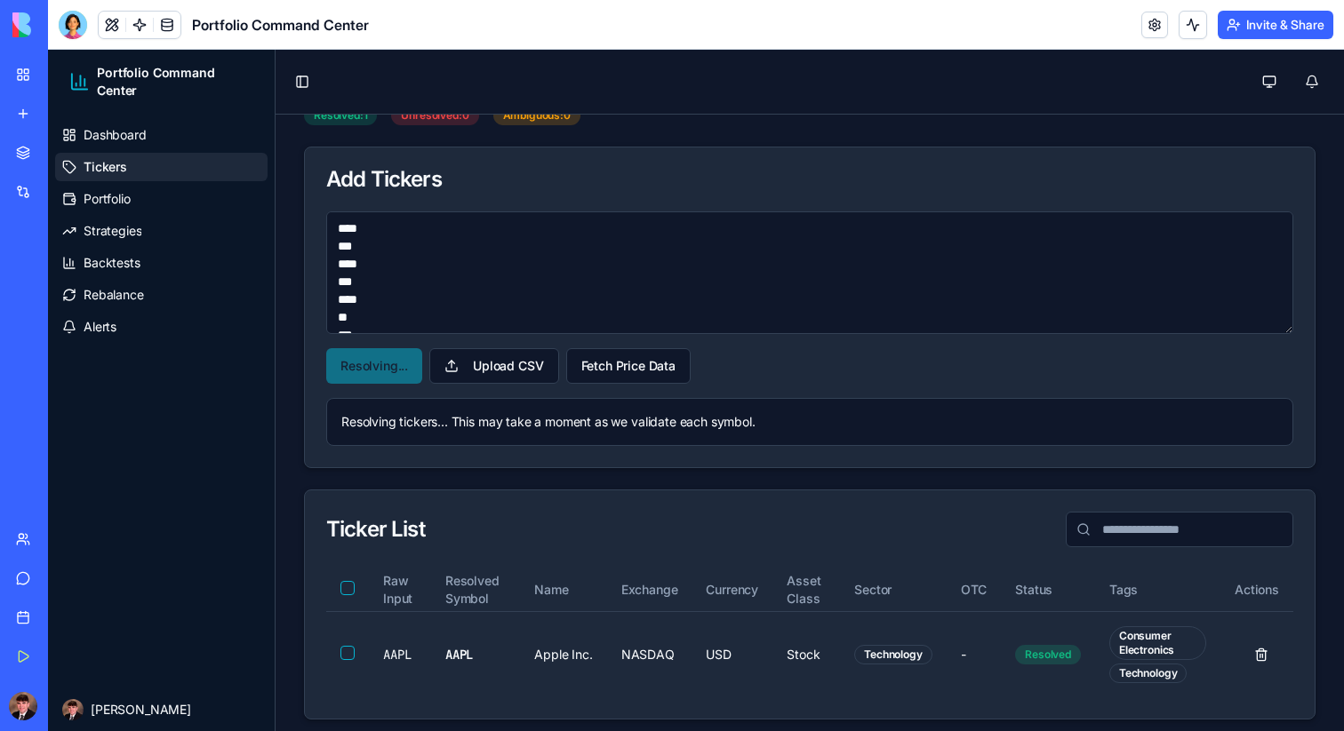
scroll to position [135, 0]
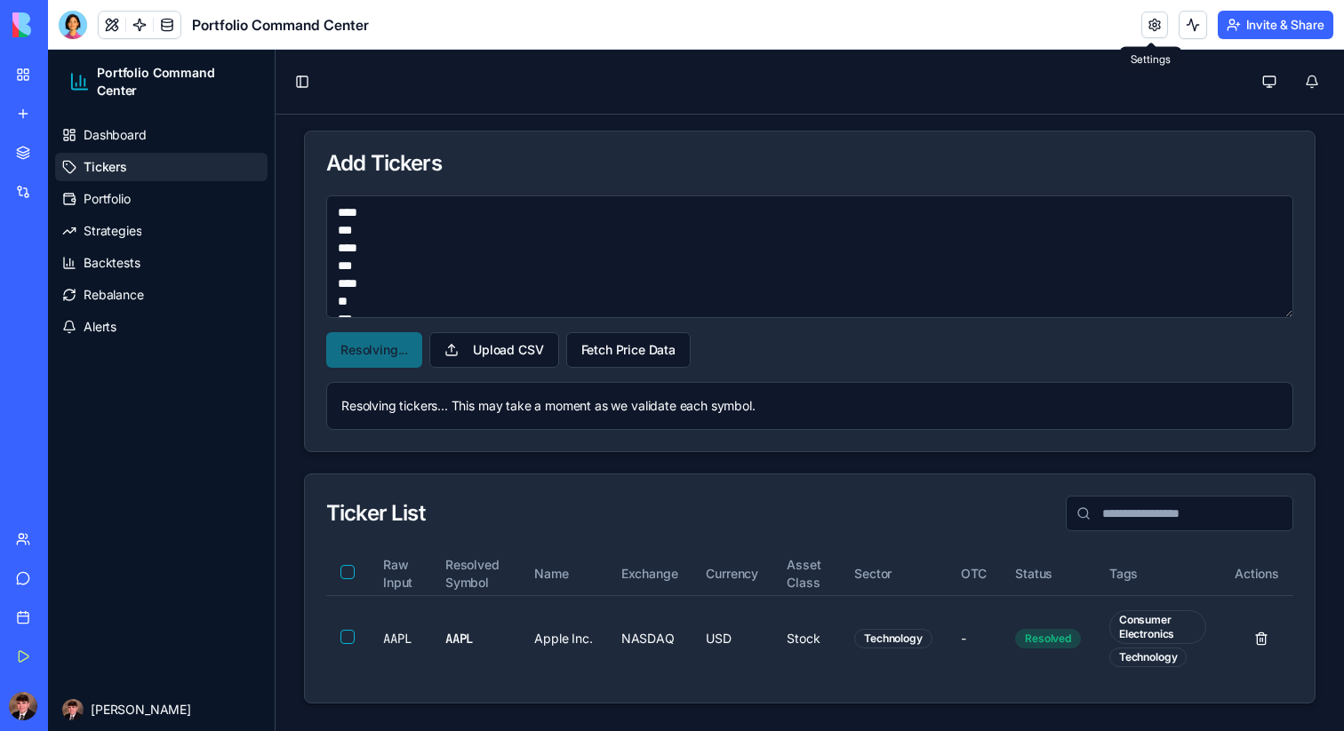
click at [1149, 25] on link at bounding box center [1154, 25] width 27 height 27
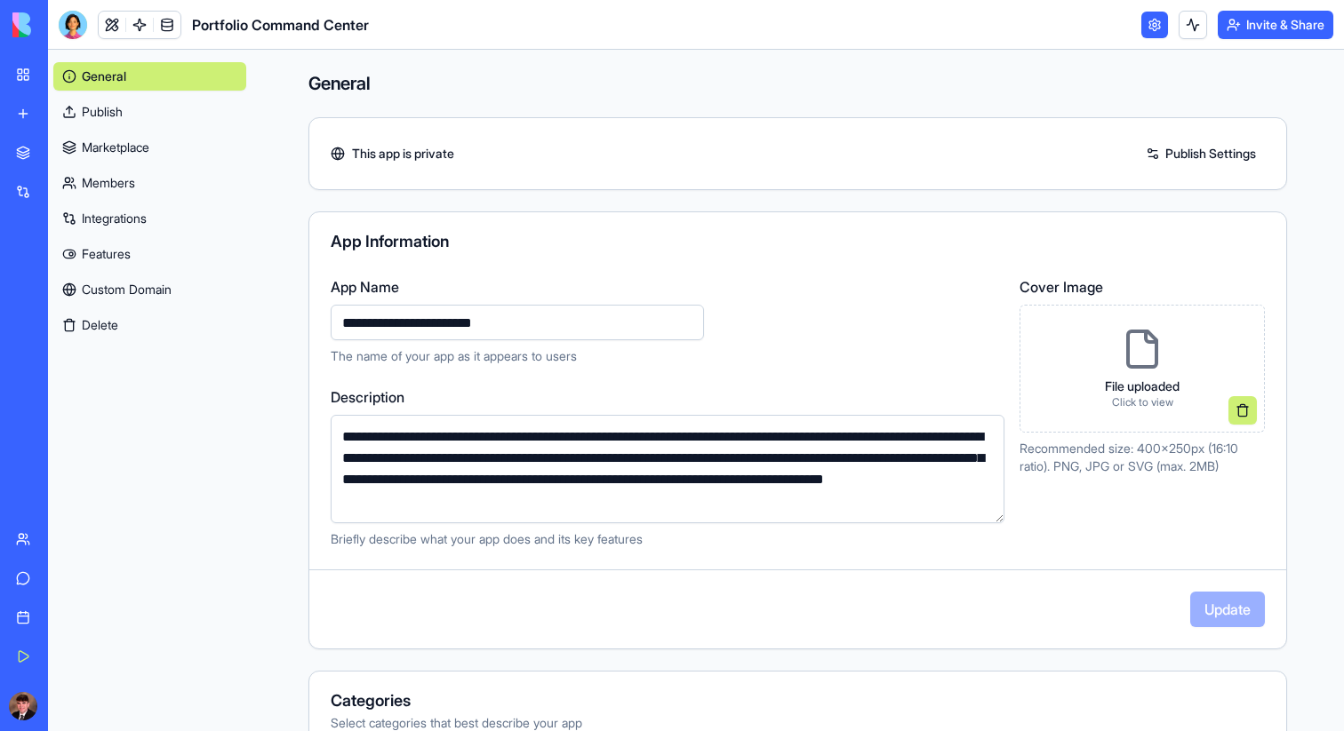
click at [1149, 25] on link at bounding box center [1154, 25] width 27 height 27
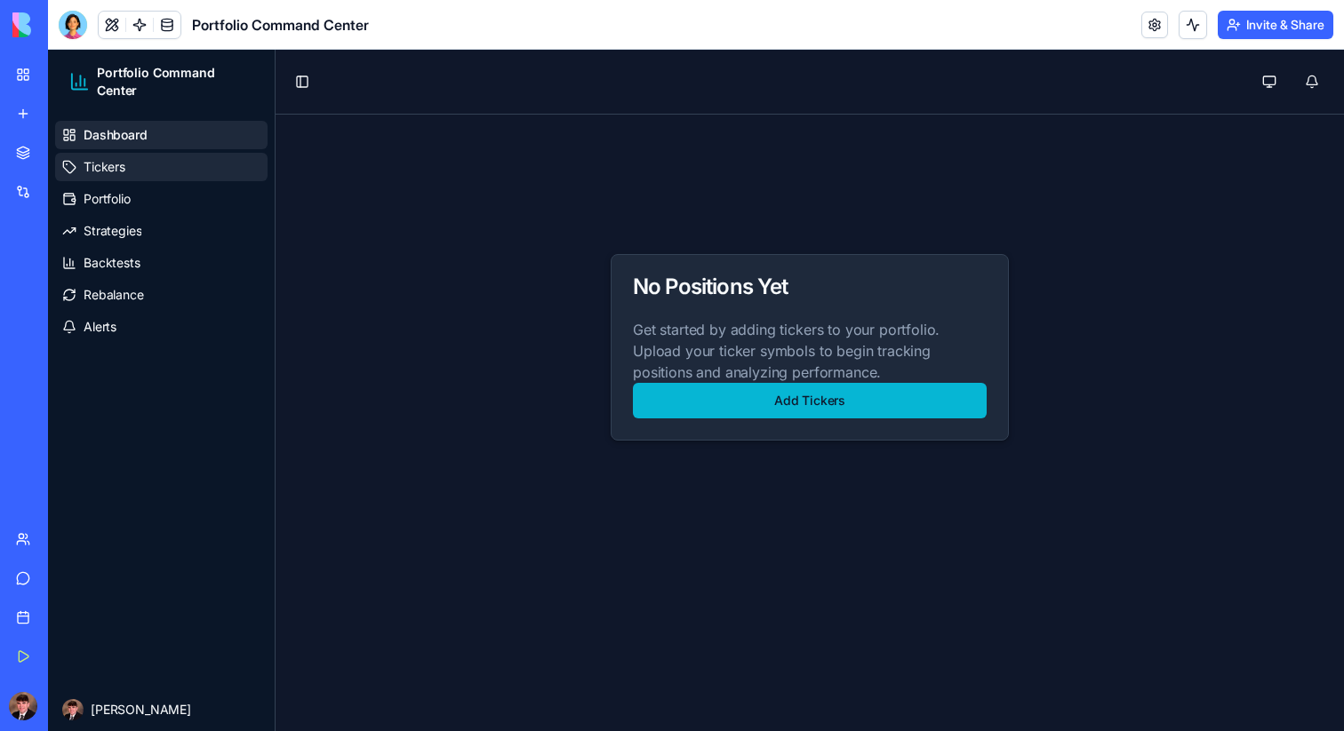
click at [236, 170] on link "Tickers" at bounding box center [161, 167] width 212 height 28
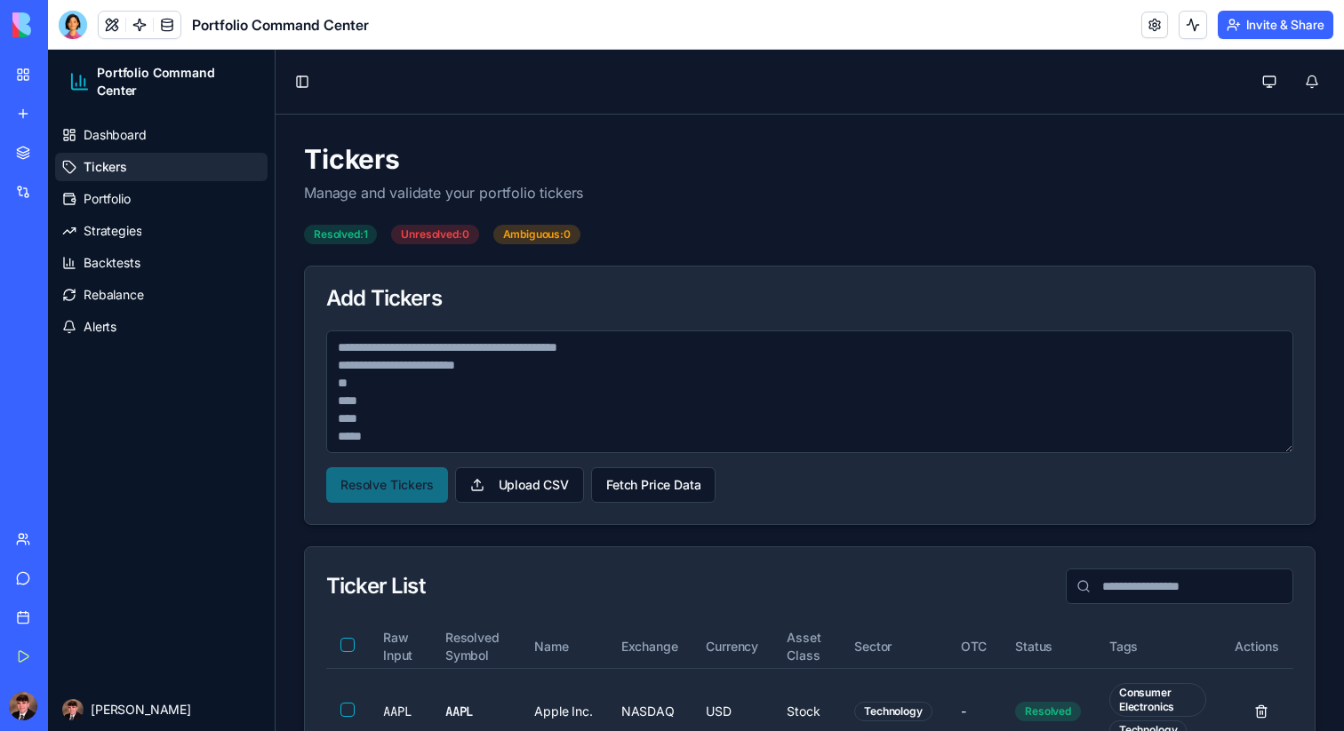
scroll to position [73, 0]
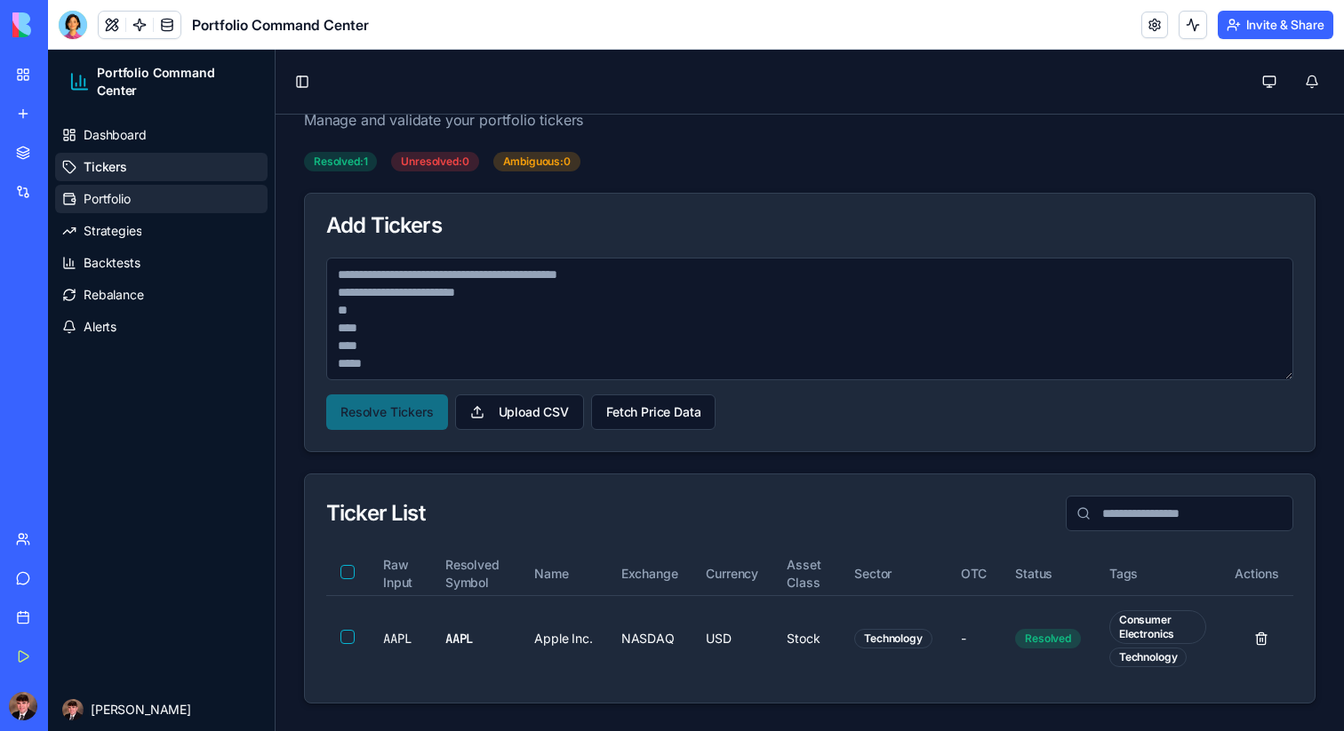
click at [132, 196] on link "Portfolio" at bounding box center [161, 199] width 212 height 28
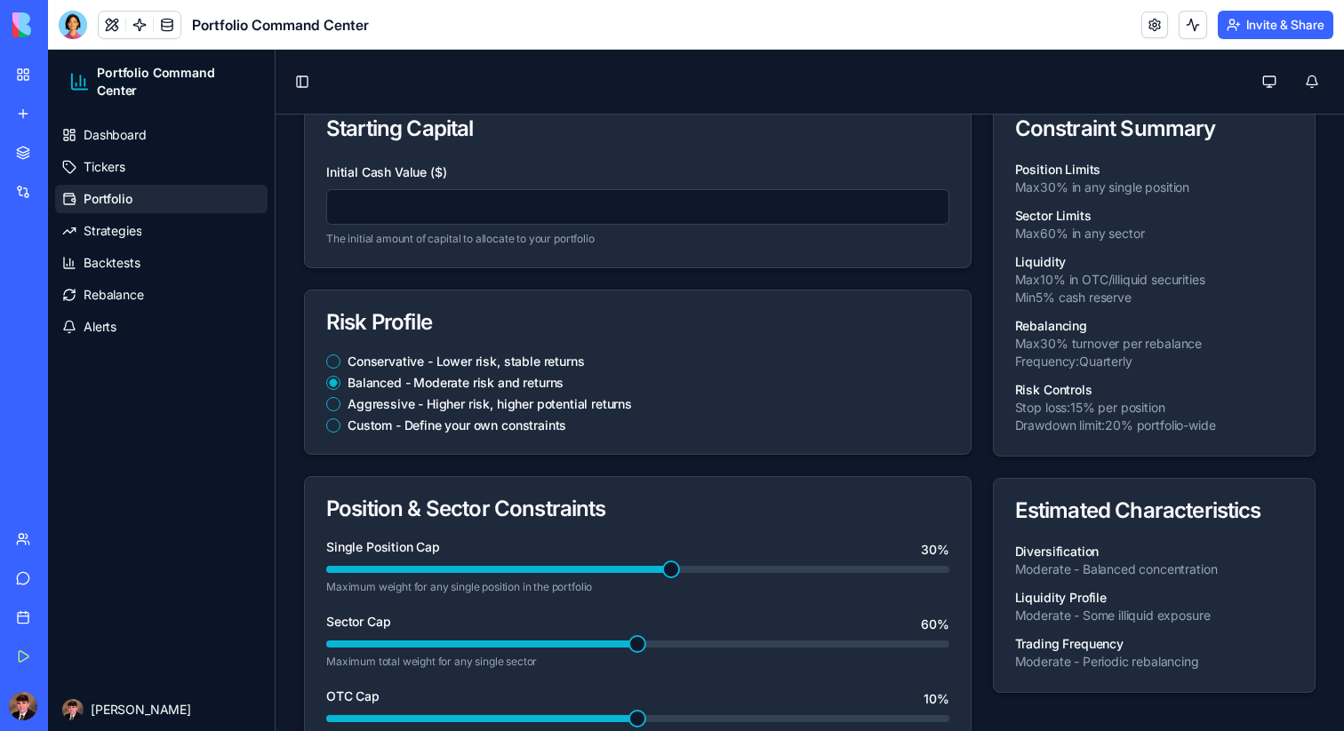
scroll to position [145, 0]
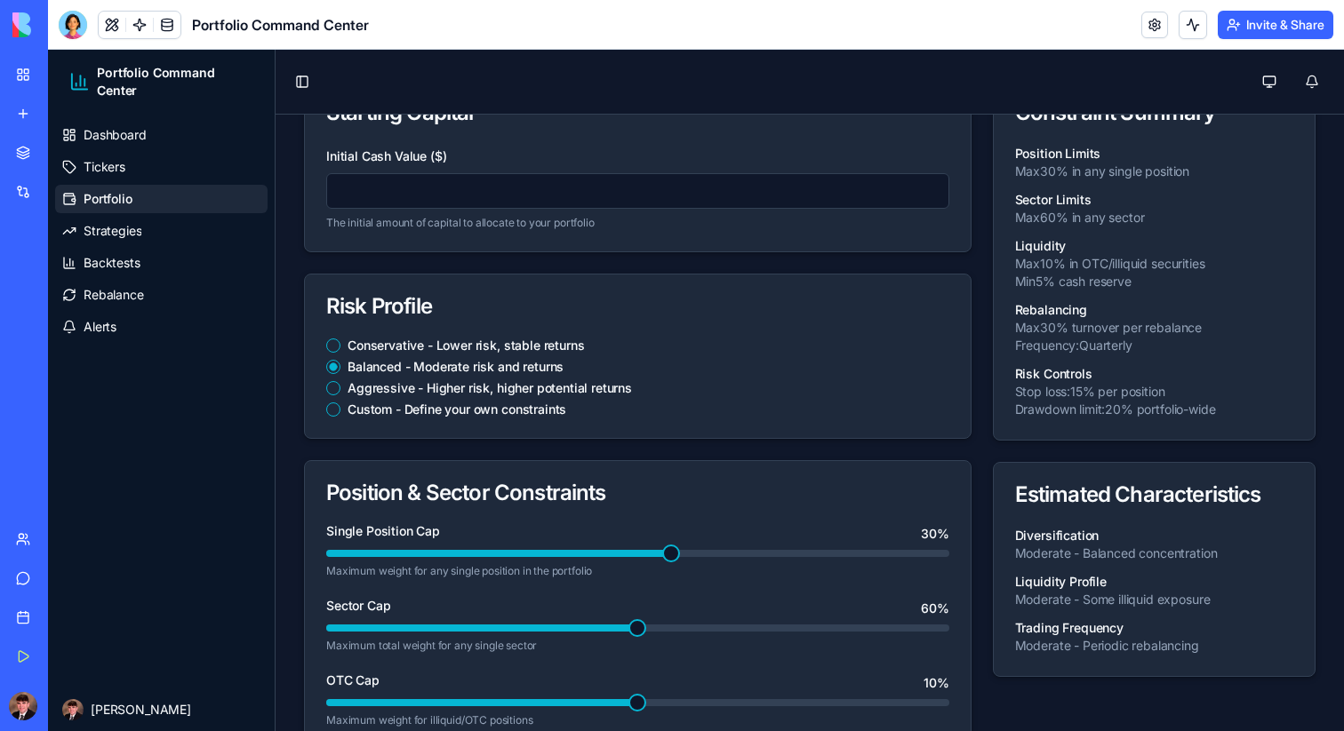
click at [326, 390] on button "Aggressive - Higher risk, higher potential returns" at bounding box center [333, 388] width 14 height 14
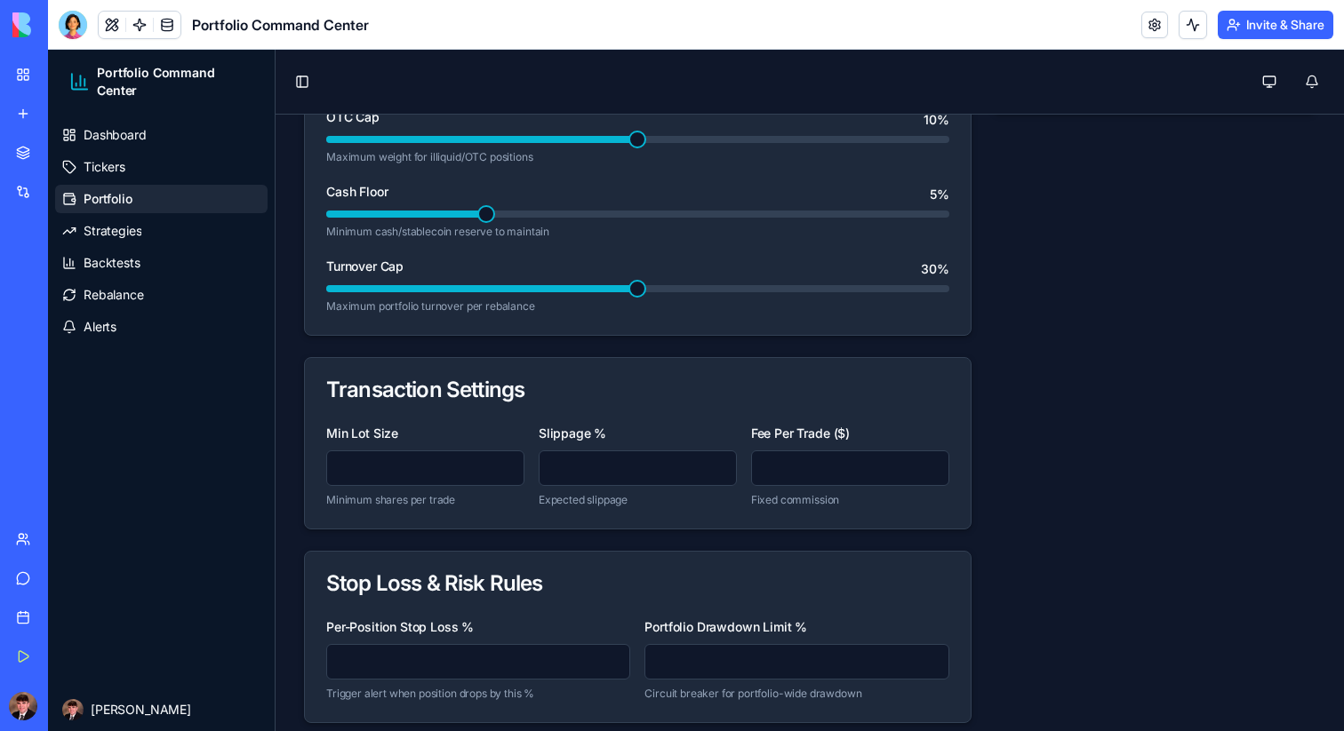
scroll to position [786, 0]
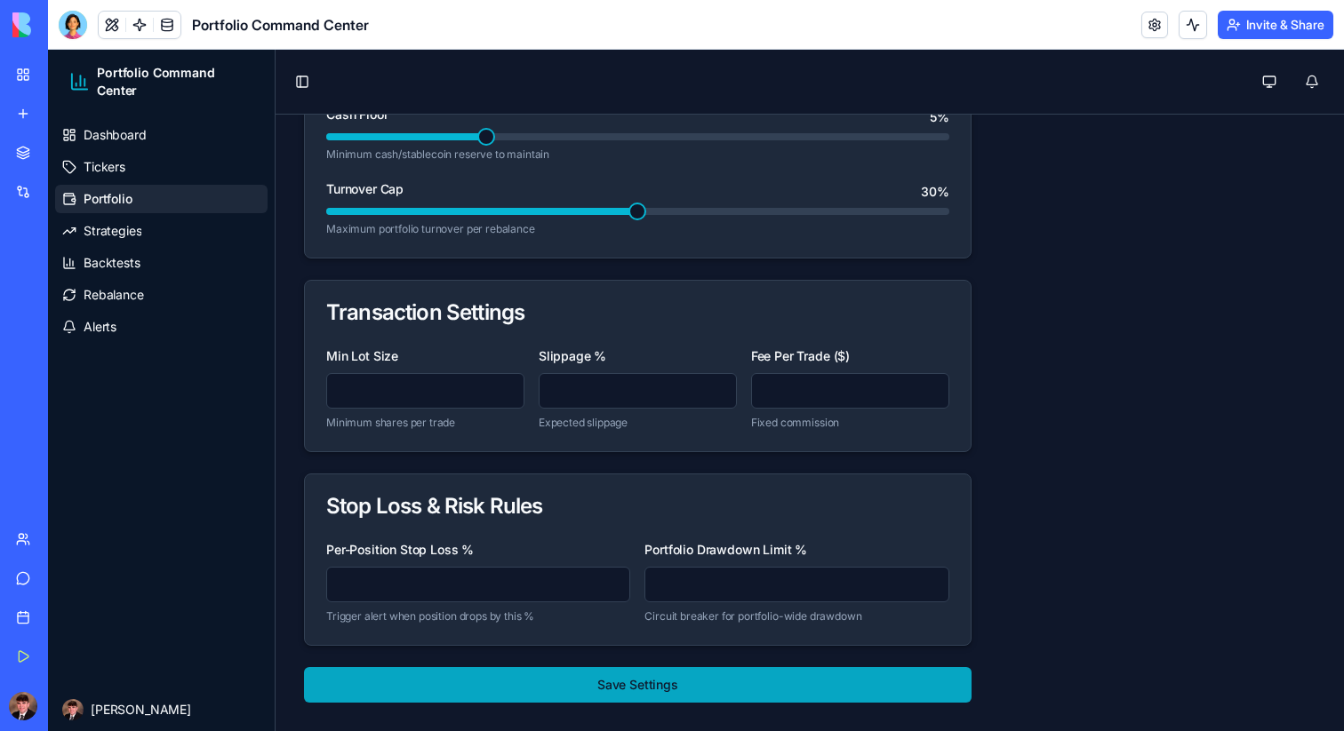
click at [583, 689] on button "Save Settings" at bounding box center [637, 685] width 667 height 36
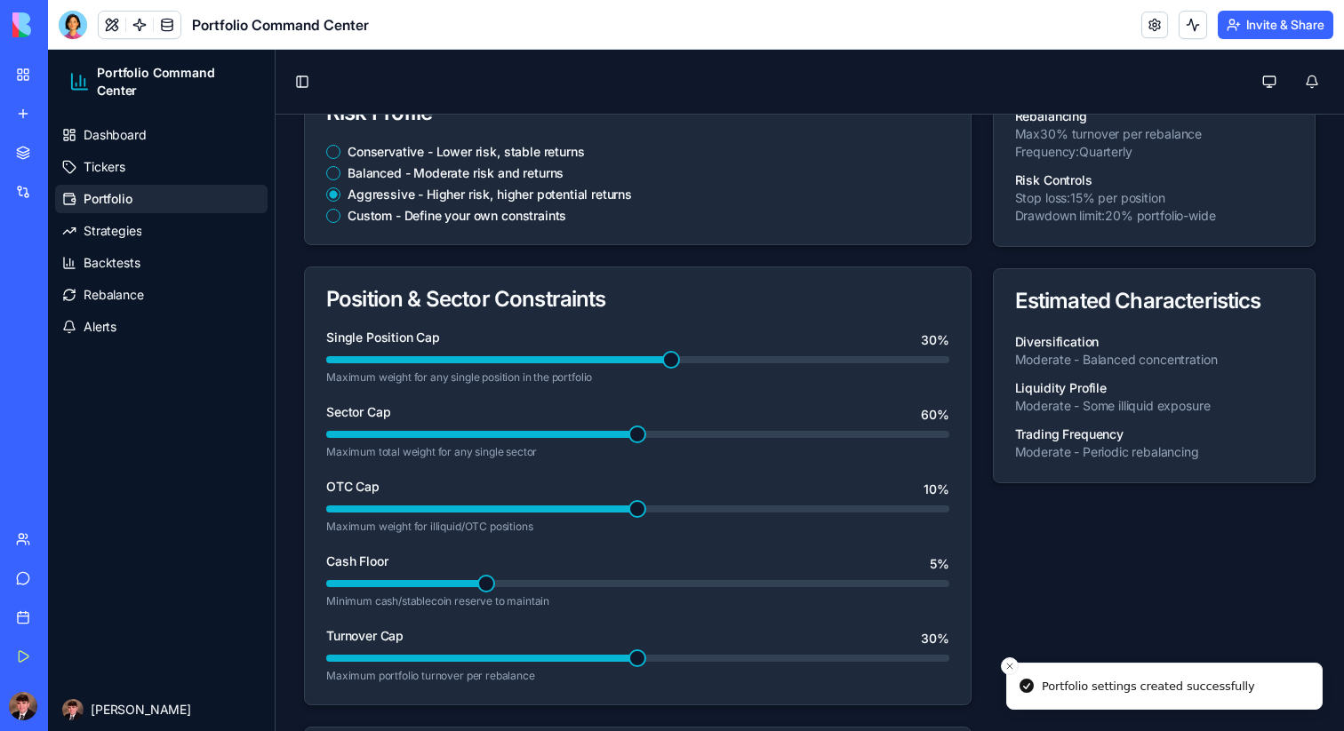
scroll to position [0, 0]
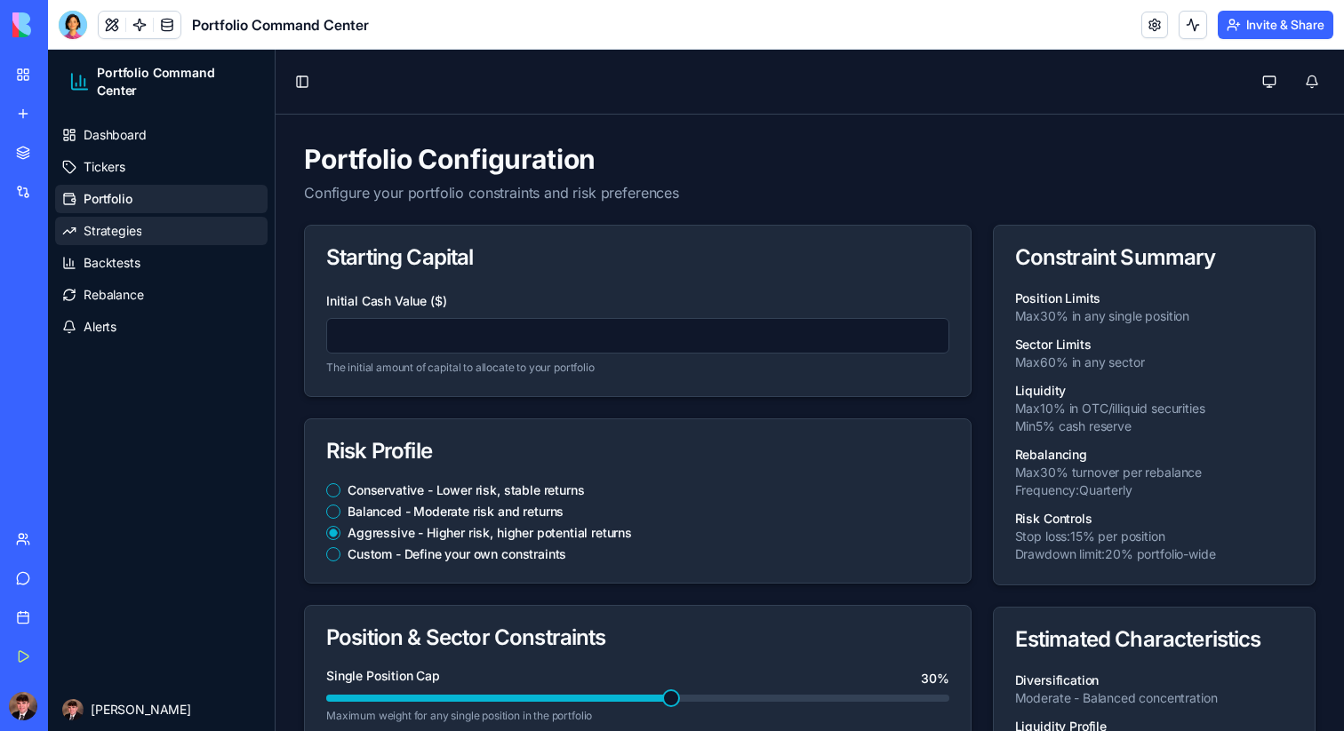
click at [170, 227] on link "Strategies" at bounding box center [161, 231] width 212 height 28
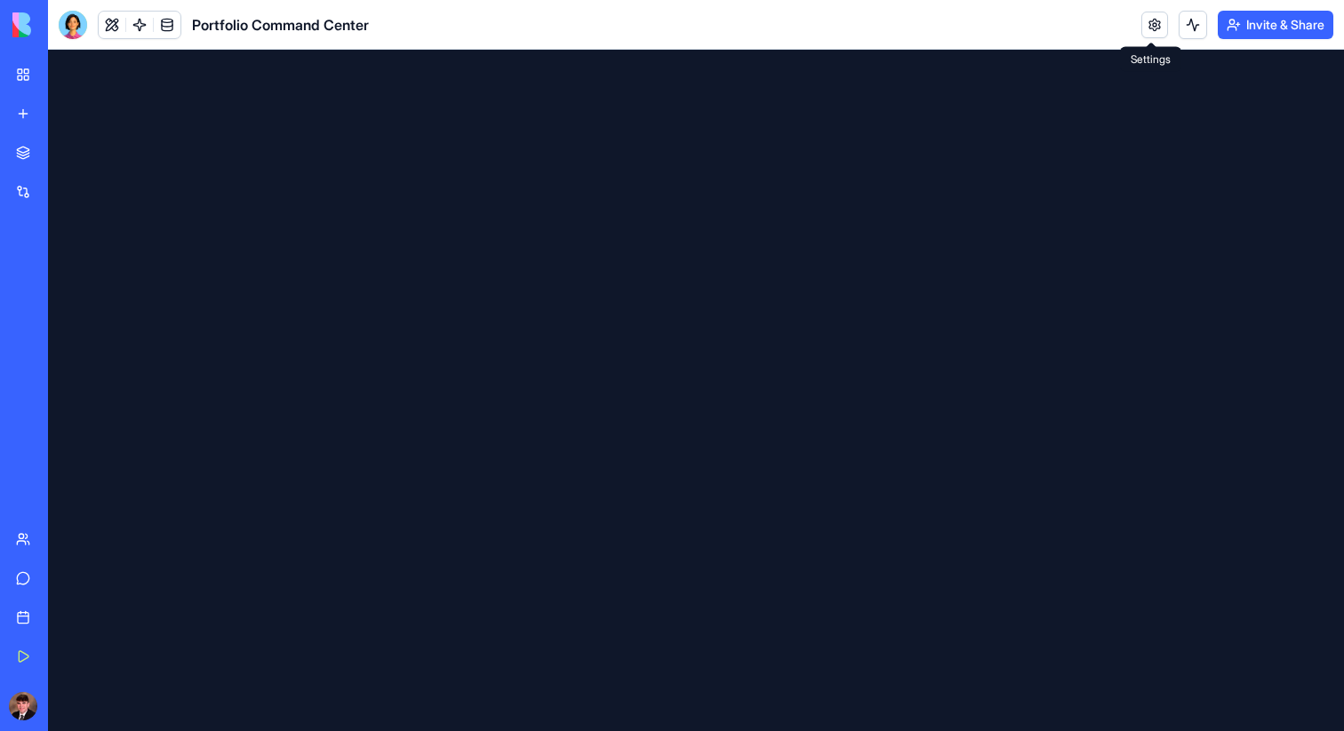
click at [1148, 27] on link at bounding box center [1154, 25] width 27 height 27
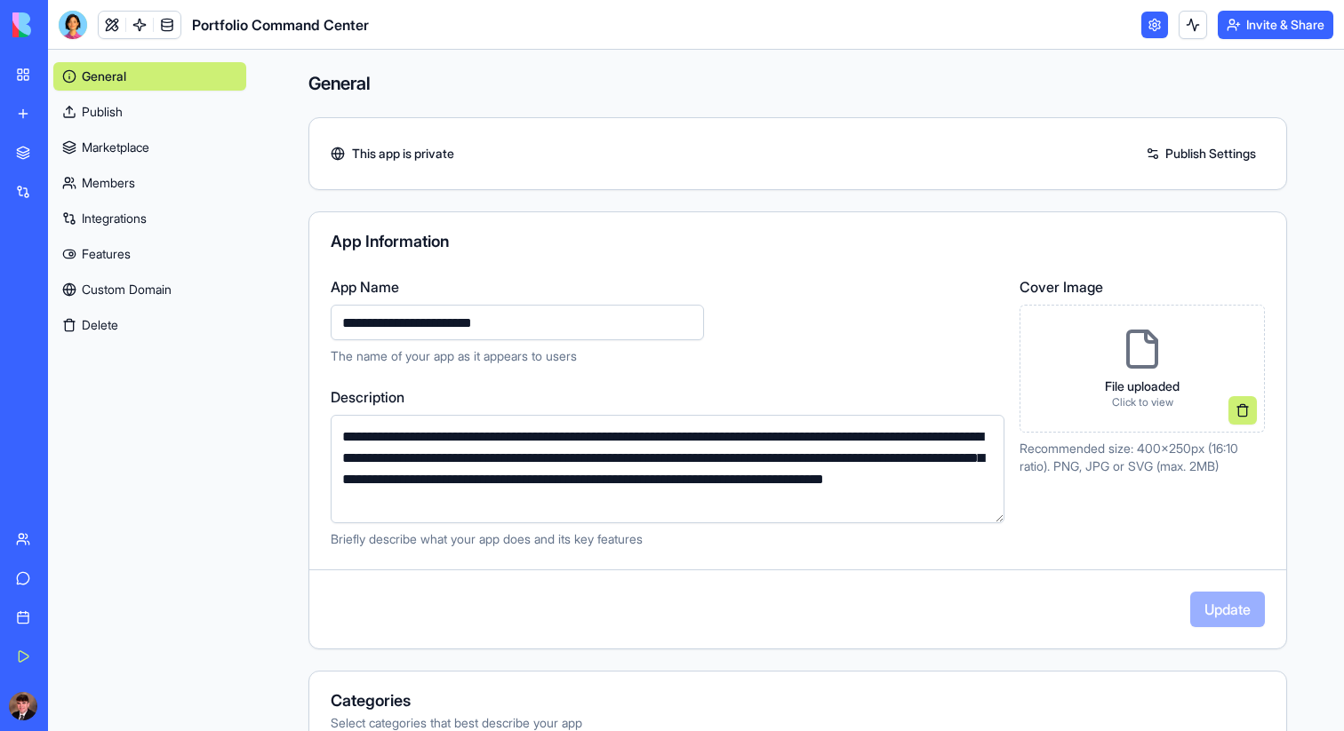
click at [1147, 27] on link at bounding box center [1154, 25] width 27 height 27
